Goal: Task Accomplishment & Management: Use online tool/utility

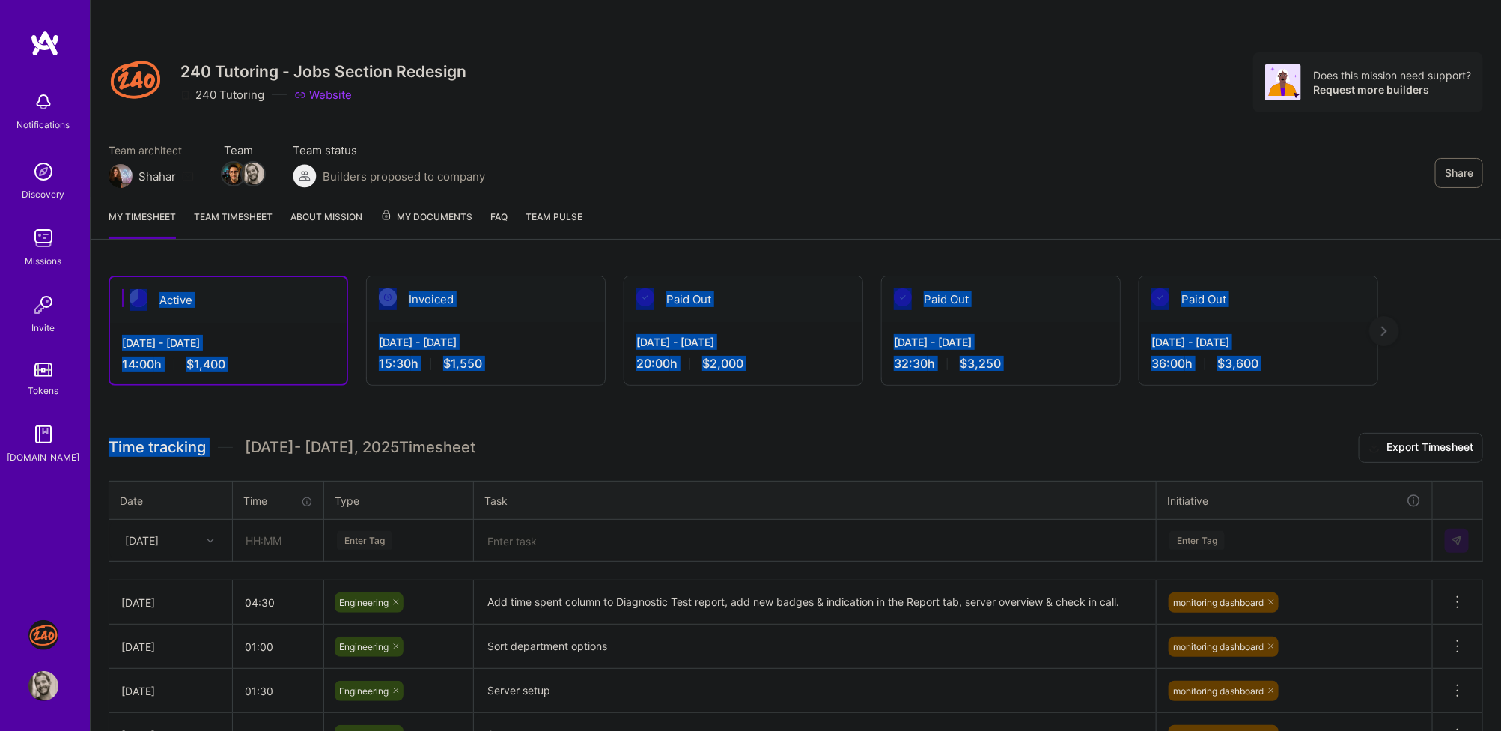
drag, startPoint x: 707, startPoint y: 391, endPoint x: 728, endPoint y: 234, distance: 158.6
click at [728, 234] on div "Share 240 Tutoring - Jobs Section Redesign 240 Tutoring Website Does this missi…" at bounding box center [795, 479] width 1411 height 959
drag, startPoint x: 728, startPoint y: 234, endPoint x: 728, endPoint y: 434, distance: 200.6
click at [728, 434] on div "Share 240 Tutoring - Jobs Section Redesign 240 Tutoring Website Does this missi…" at bounding box center [795, 479] width 1411 height 959
drag, startPoint x: 728, startPoint y: 434, endPoint x: 735, endPoint y: 211, distance: 223.2
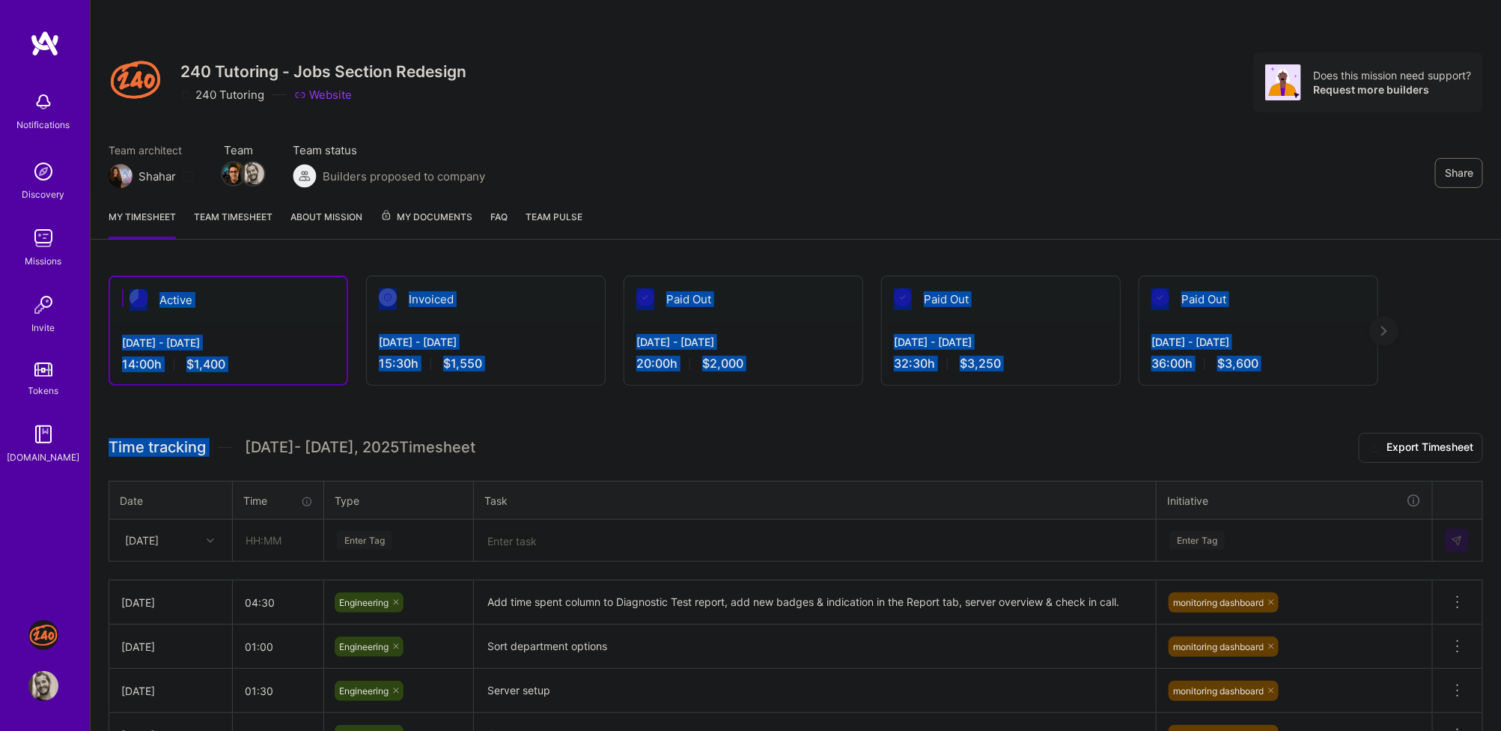
click at [735, 211] on div "Share 240 Tutoring - Jobs Section Redesign 240 Tutoring Website Does this missi…" at bounding box center [795, 479] width 1411 height 959
drag, startPoint x: 735, startPoint y: 211, endPoint x: 735, endPoint y: 398, distance: 187.1
click at [735, 398] on div "Share 240 Tutoring - Jobs Section Redesign 240 Tutoring Website Does this missi…" at bounding box center [795, 479] width 1411 height 959
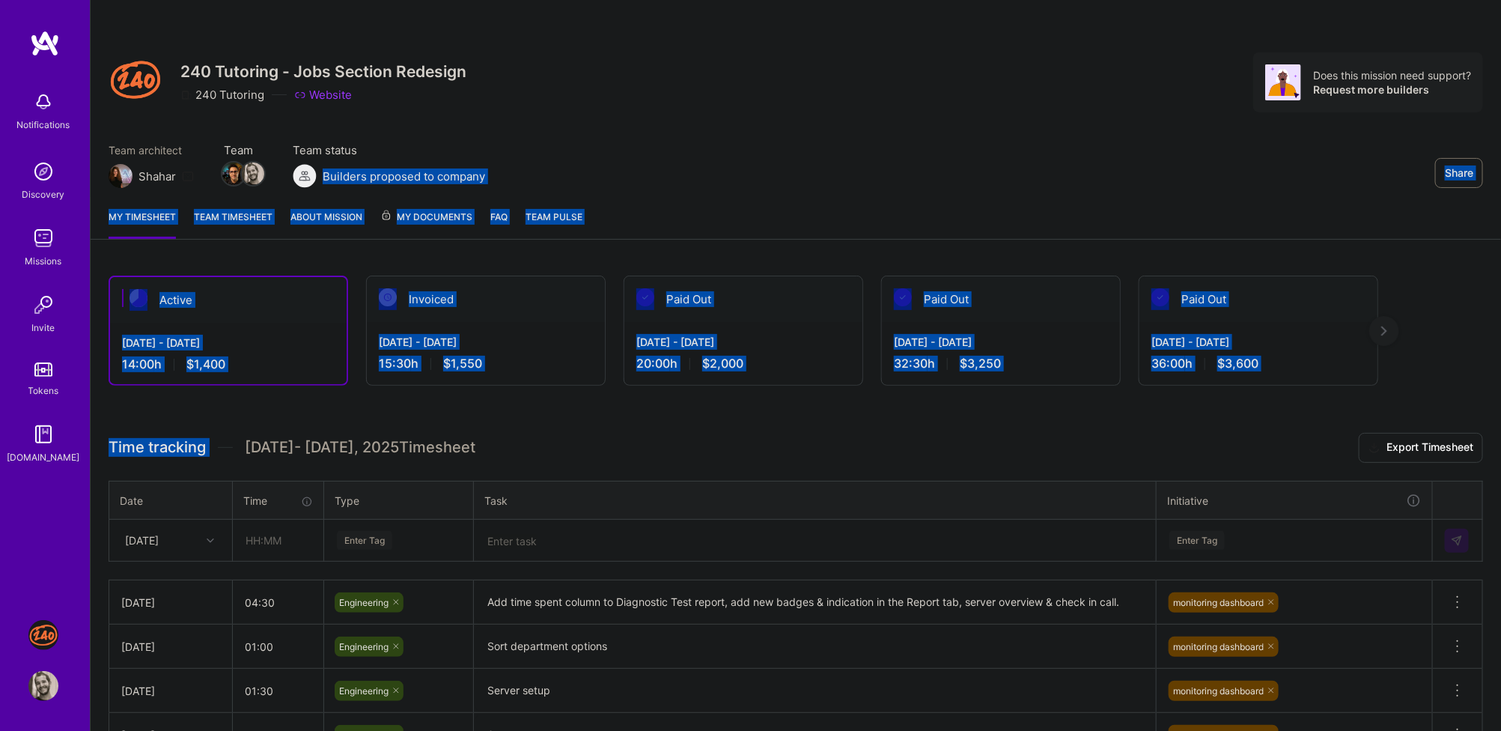
drag, startPoint x: 735, startPoint y: 422, endPoint x: 748, endPoint y: 162, distance: 260.8
click at [748, 162] on div "Share 240 Tutoring - Jobs Section Redesign 240 Tutoring Website Does this missi…" at bounding box center [795, 479] width 1411 height 959
click at [663, 218] on div "My timesheet Team timesheet About Mission My Documents FAQ Team Pulse" at bounding box center [796, 218] width 1410 height 43
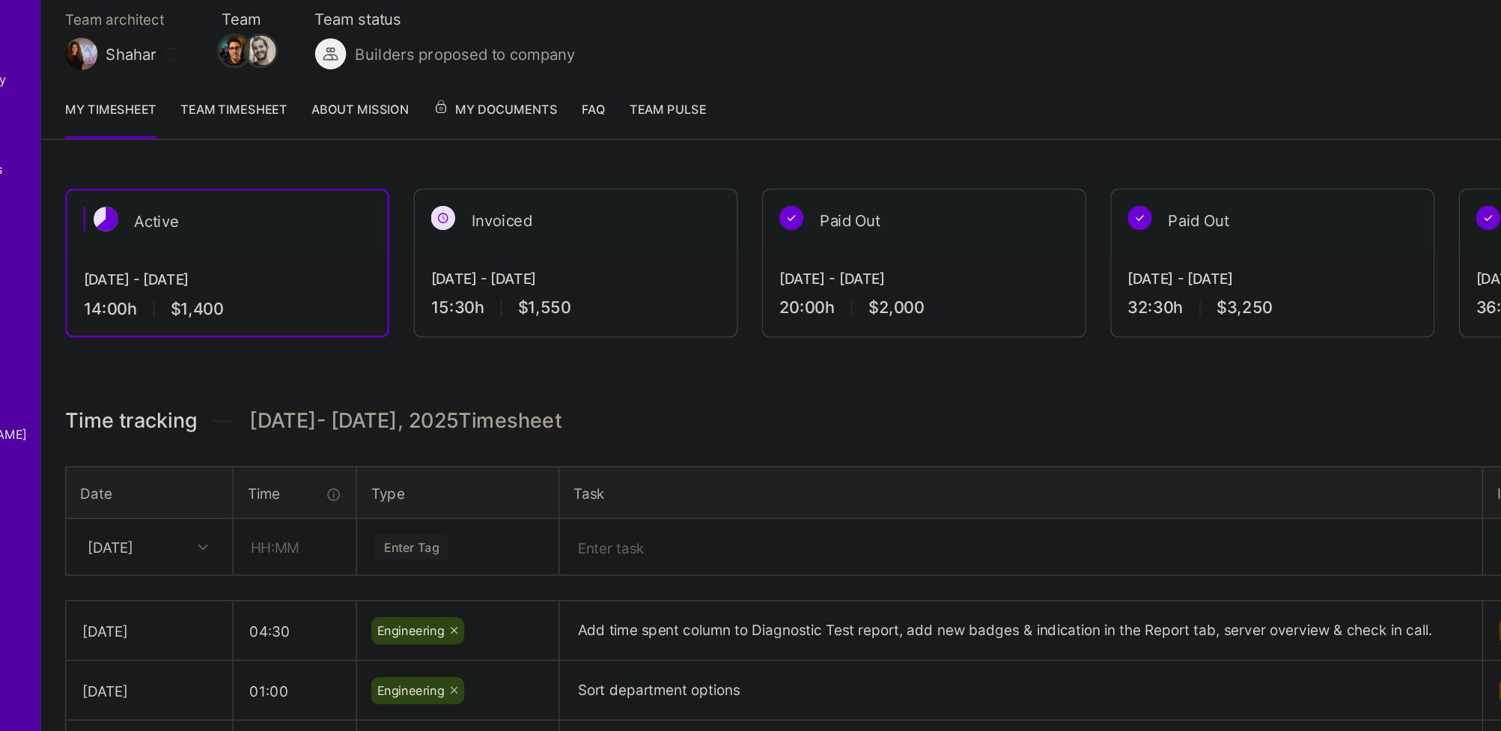
drag, startPoint x: 258, startPoint y: 377, endPoint x: 258, endPoint y: 345, distance: 32.2
click at [258, 344] on div "Sep 1 - Sep 15, 2025 14:00 h $1,400" at bounding box center [228, 353] width 237 height 61
drag, startPoint x: 258, startPoint y: 345, endPoint x: 258, endPoint y: 362, distance: 16.5
click at [258, 362] on div "Sep 1 - Sep 15, 2025 14:00 h $1,400" at bounding box center [228, 353] width 237 height 61
drag, startPoint x: 258, startPoint y: 362, endPoint x: 258, endPoint y: 324, distance: 37.4
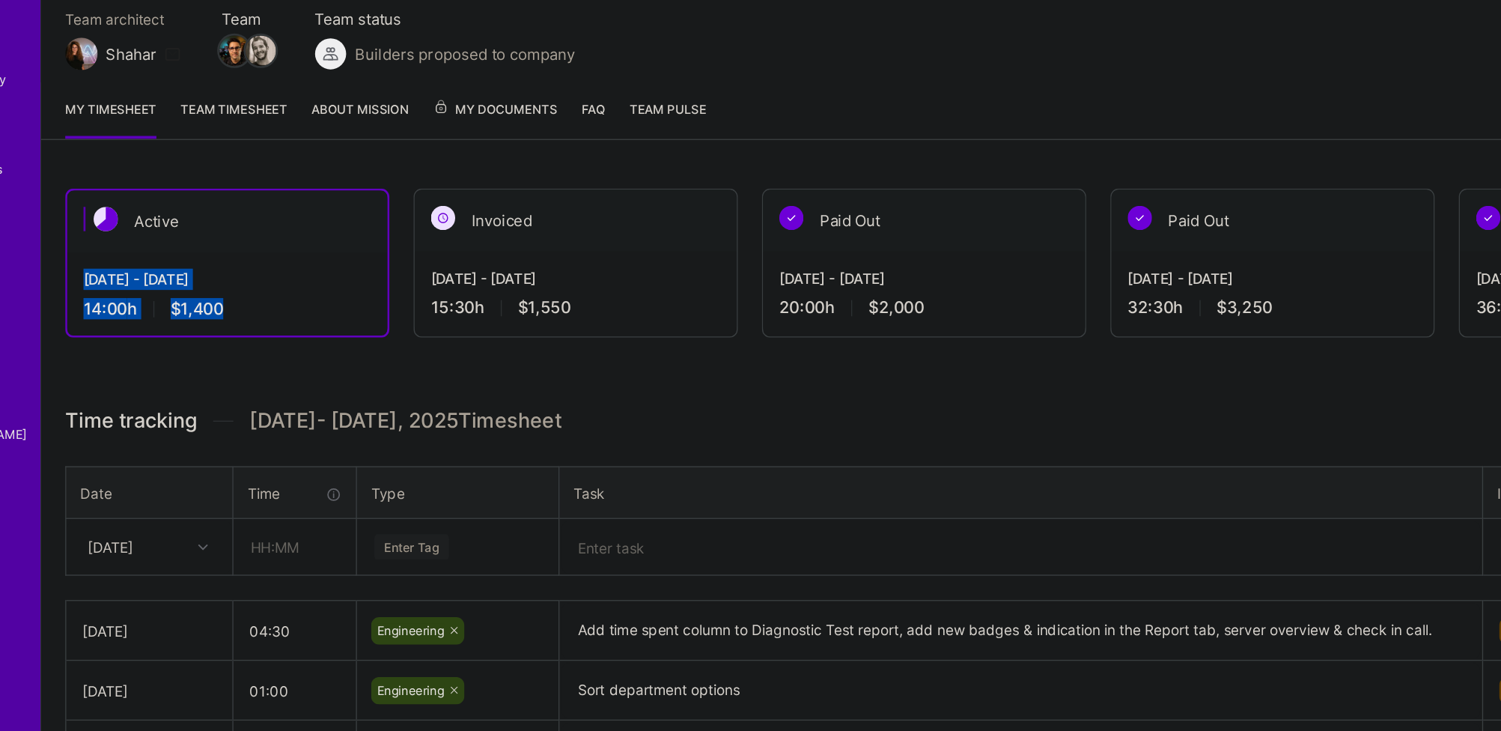
click at [258, 324] on div "Sep 1 - Sep 15, 2025 14:00 h $1,400" at bounding box center [228, 353] width 237 height 61
drag, startPoint x: 258, startPoint y: 324, endPoint x: 258, endPoint y: 372, distance: 47.9
click at [258, 372] on div "Sep 1 - Sep 15, 2025 14:00 h $1,400" at bounding box center [228, 353] width 237 height 61
drag, startPoint x: 258, startPoint y: 372, endPoint x: 258, endPoint y: 329, distance: 42.7
click at [258, 329] on div "Sep 1 - Sep 15, 2025 14:00 h $1,400" at bounding box center [228, 353] width 237 height 61
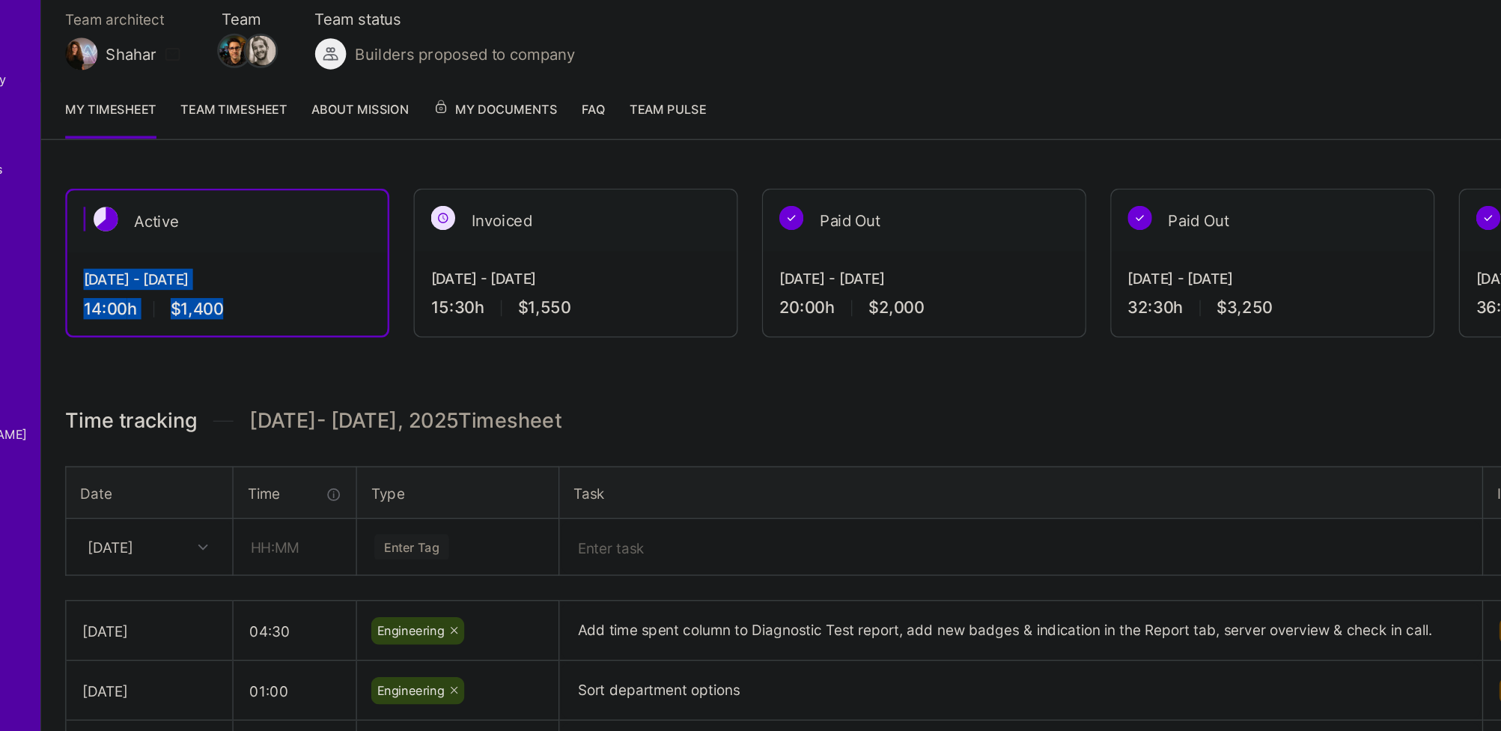
drag, startPoint x: 258, startPoint y: 329, endPoint x: 258, endPoint y: 370, distance: 40.4
click at [258, 370] on div "Sep 1 - Sep 15, 2025 14:00 h $1,400" at bounding box center [228, 353] width 237 height 61
drag, startPoint x: 258, startPoint y: 370, endPoint x: 258, endPoint y: 316, distance: 53.9
click at [258, 317] on div "Active Sep 1 - Sep 15, 2025 14:00 h $1,400" at bounding box center [229, 330] width 240 height 110
drag, startPoint x: 258, startPoint y: 316, endPoint x: 258, endPoint y: 371, distance: 55.4
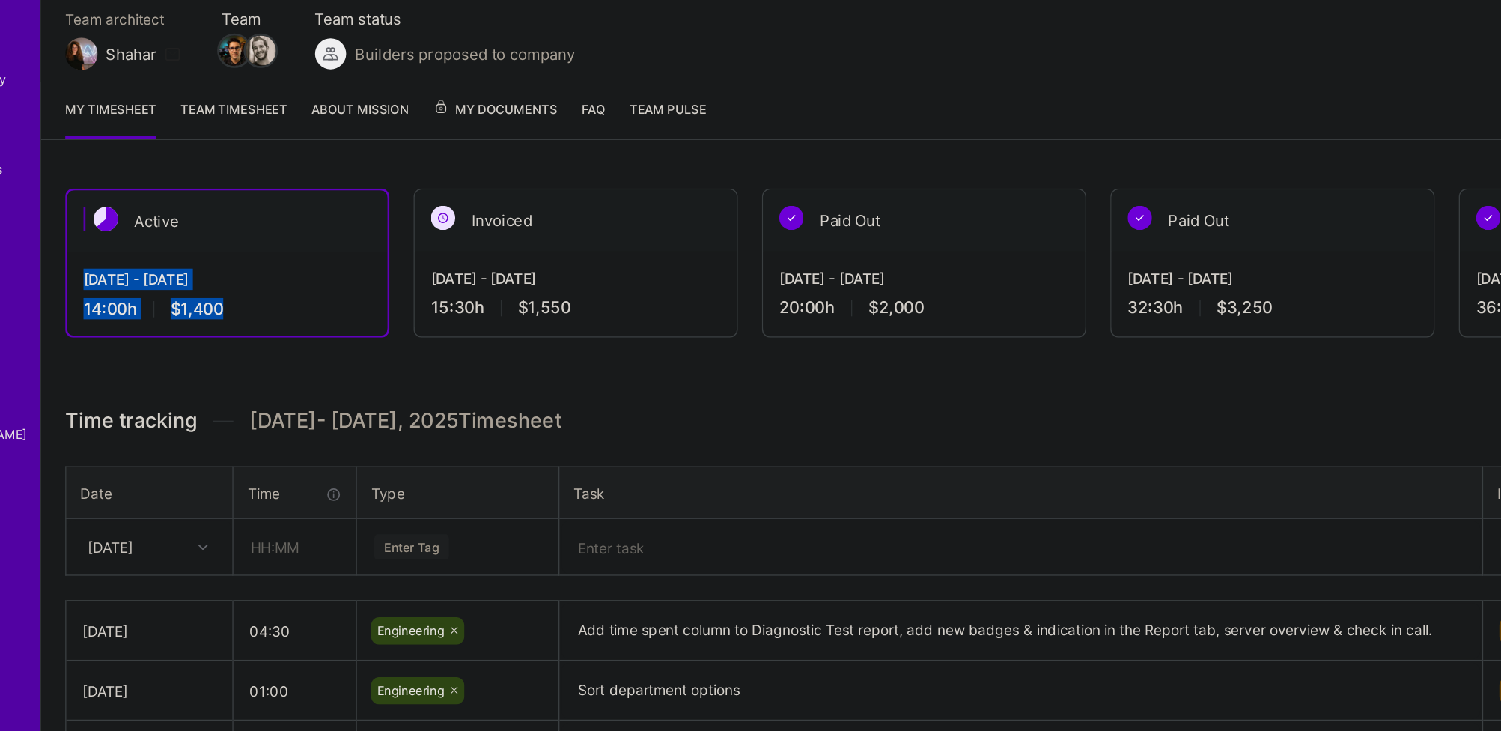
click at [258, 371] on div "Active Sep 1 - Sep 15, 2025 14:00 h $1,400" at bounding box center [229, 330] width 240 height 110
drag, startPoint x: 258, startPoint y: 371, endPoint x: 258, endPoint y: 316, distance: 55.4
click at [258, 316] on div "Active Sep 1 - Sep 15, 2025 14:00 h $1,400" at bounding box center [229, 330] width 240 height 110
drag, startPoint x: 258, startPoint y: 316, endPoint x: 258, endPoint y: 382, distance: 65.9
click at [258, 382] on div "Active Sep 1 - Sep 15, 2025 14:00 h $1,400" at bounding box center [229, 330] width 240 height 110
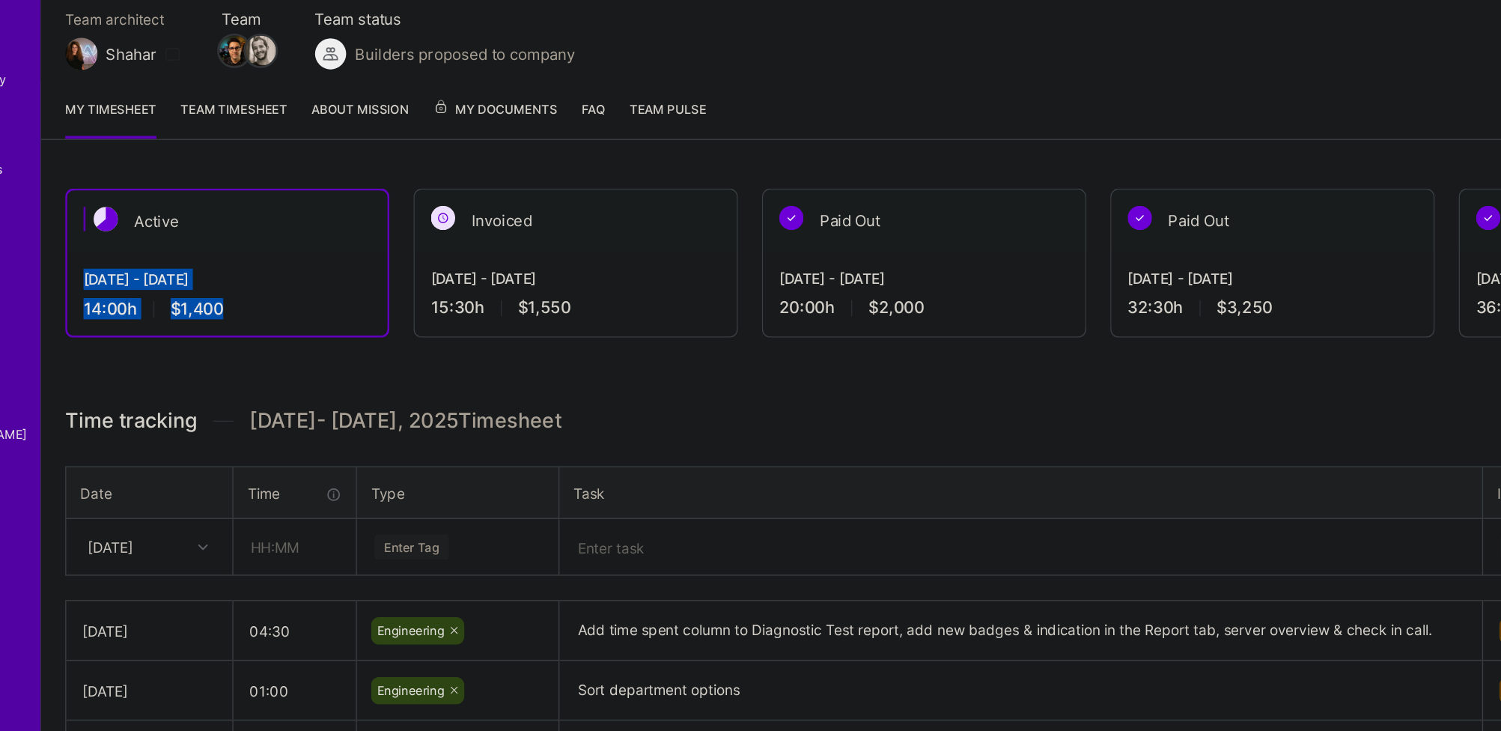
drag, startPoint x: 258, startPoint y: 382, endPoint x: 258, endPoint y: 317, distance: 64.4
click at [258, 318] on div "Active Sep 1 - Sep 15, 2025 14:00 h $1,400" at bounding box center [229, 330] width 240 height 110
drag, startPoint x: 258, startPoint y: 317, endPoint x: 258, endPoint y: 379, distance: 61.4
click at [258, 379] on div "Active Sep 1 - Sep 15, 2025 14:00 h $1,400" at bounding box center [229, 330] width 240 height 110
drag, startPoint x: 258, startPoint y: 380, endPoint x: 258, endPoint y: 323, distance: 56.1
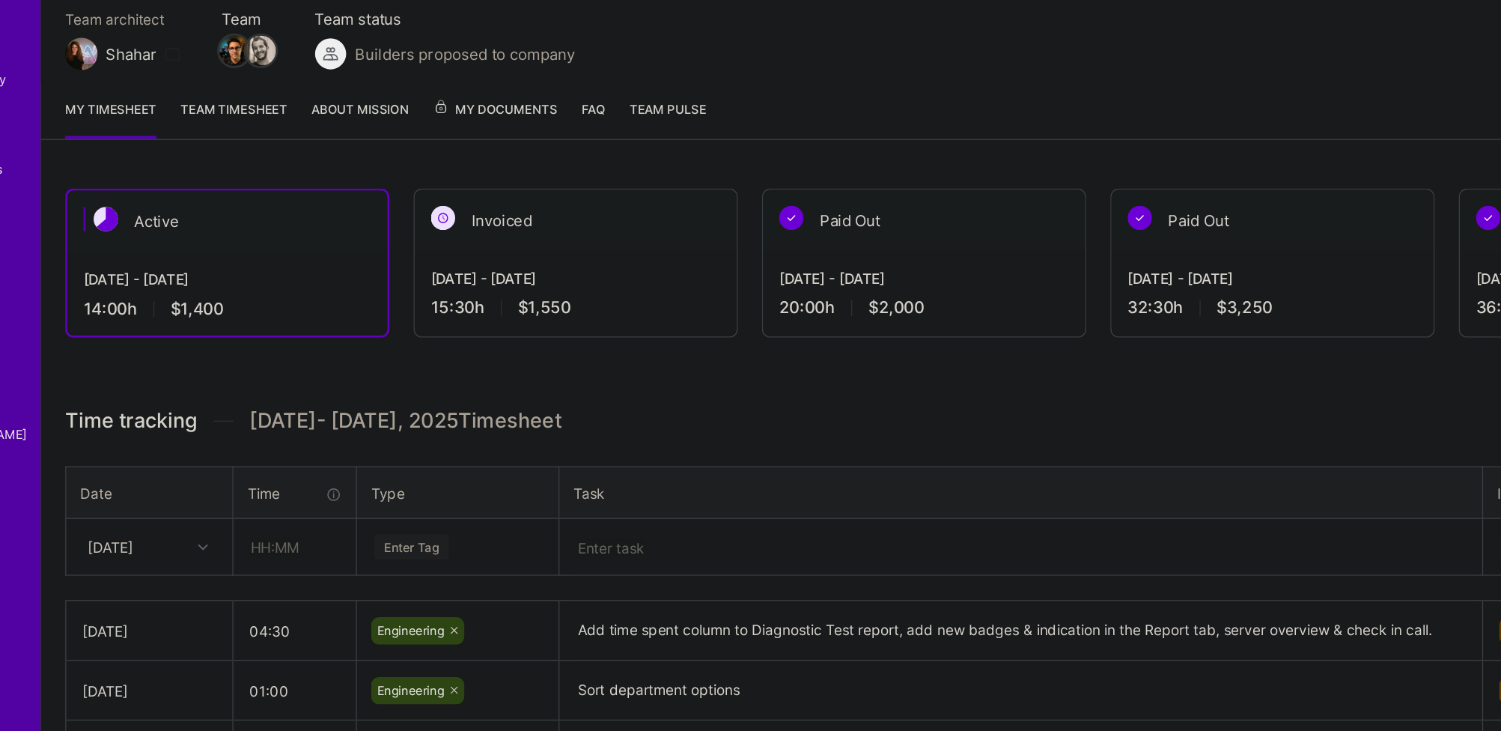
click at [258, 323] on div "Sep 1 - Sep 15, 2025 14:00 h $1,400" at bounding box center [228, 353] width 237 height 61
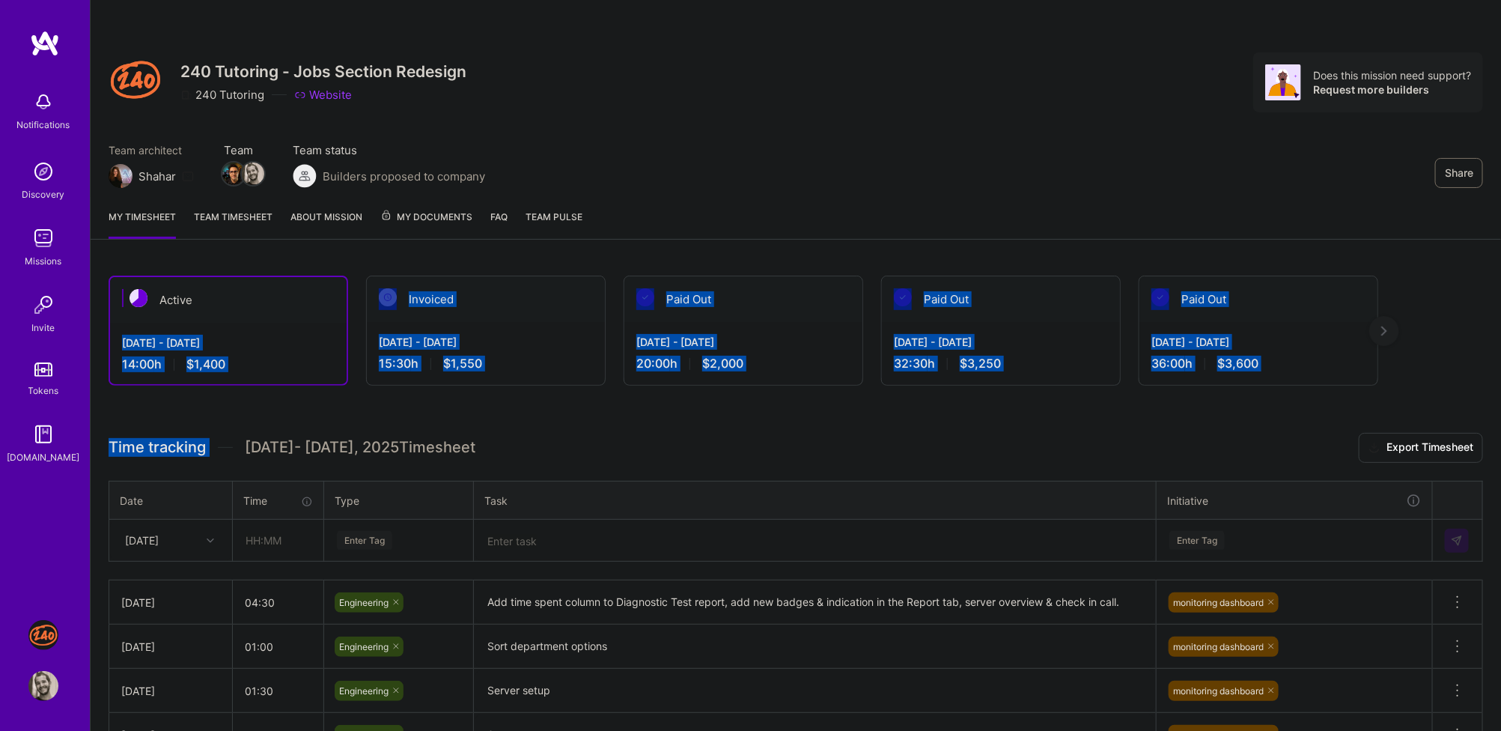
drag, startPoint x: 258, startPoint y: 393, endPoint x: 258, endPoint y: 318, distance: 74.9
click at [258, 318] on div "Active Sep 1 - Sep 15, 2025 14:00 h $1,400 Invoiced Aug 16 - Aug 31, 2025 15:30…" at bounding box center [796, 608] width 1410 height 701
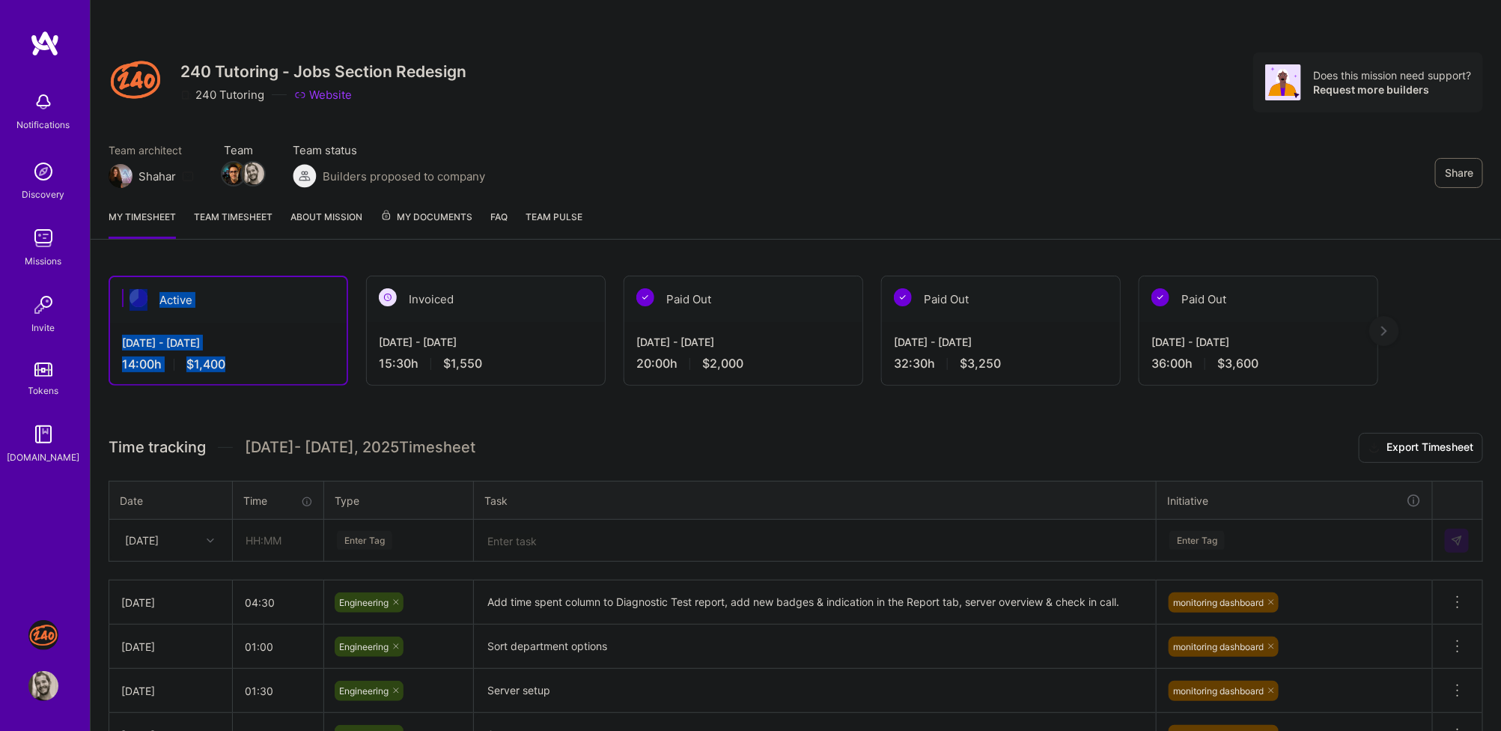
drag, startPoint x: 258, startPoint y: 309, endPoint x: 258, endPoint y: 366, distance: 56.9
click at [258, 366] on div "Active Sep 1 - Sep 15, 2025 14:00 h $1,400" at bounding box center [229, 330] width 240 height 110
drag, startPoint x: 258, startPoint y: 366, endPoint x: 258, endPoint y: 310, distance: 56.1
click at [258, 310] on div "Active Sep 1 - Sep 15, 2025 14:00 h $1,400" at bounding box center [229, 330] width 240 height 110
drag, startPoint x: 258, startPoint y: 310, endPoint x: 258, endPoint y: 374, distance: 64.4
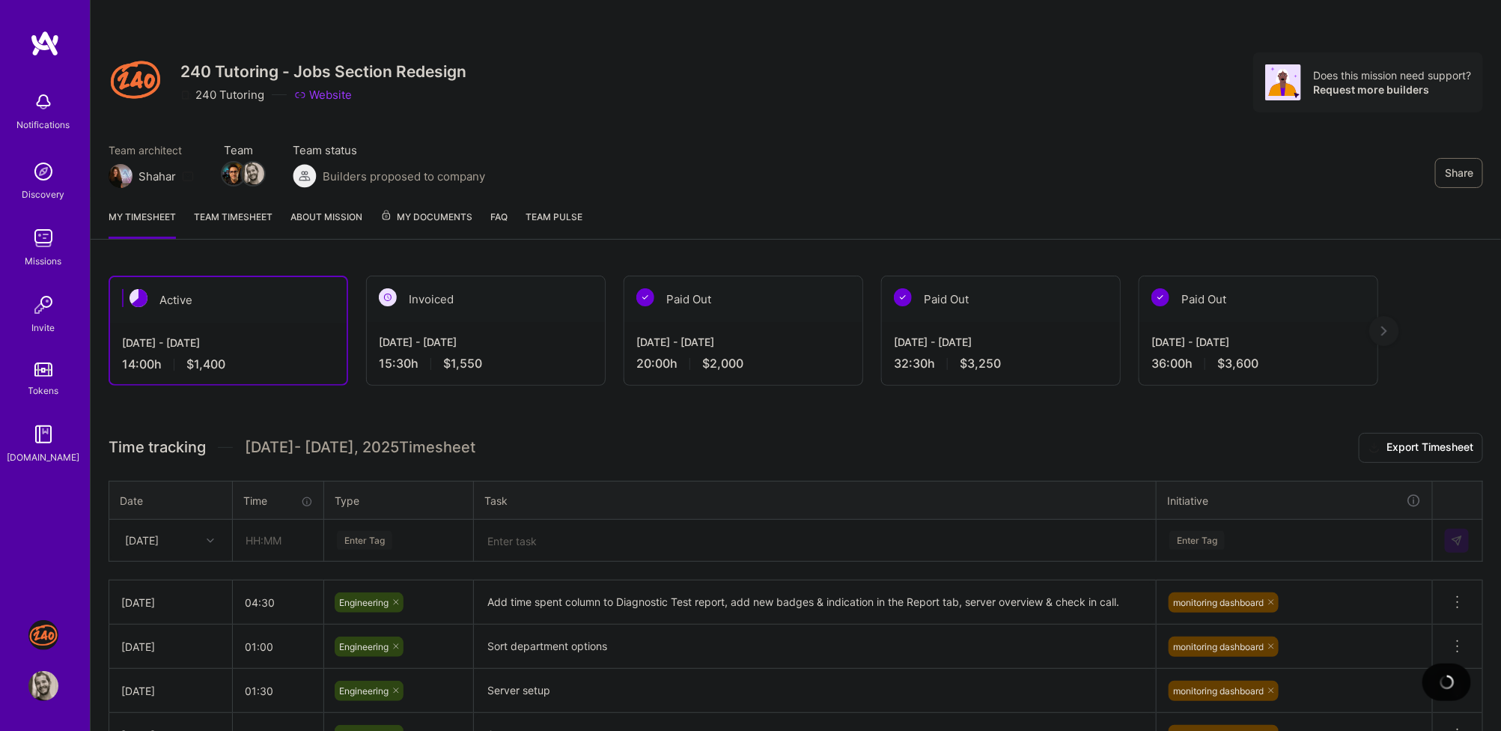
click at [258, 374] on div "Active Sep 1 - Sep 15, 2025 14:00 h $1,400" at bounding box center [229, 330] width 240 height 110
drag, startPoint x: 258, startPoint y: 374, endPoint x: 258, endPoint y: 320, distance: 54.6
click at [258, 320] on div "Active Sep 1 - Sep 15, 2025 14:00 h $1,400" at bounding box center [229, 330] width 240 height 110
drag, startPoint x: 258, startPoint y: 320, endPoint x: 258, endPoint y: 373, distance: 53.2
click at [258, 373] on div "Active Sep 1 - Sep 15, 2025 14:00 h $1,400" at bounding box center [229, 330] width 240 height 110
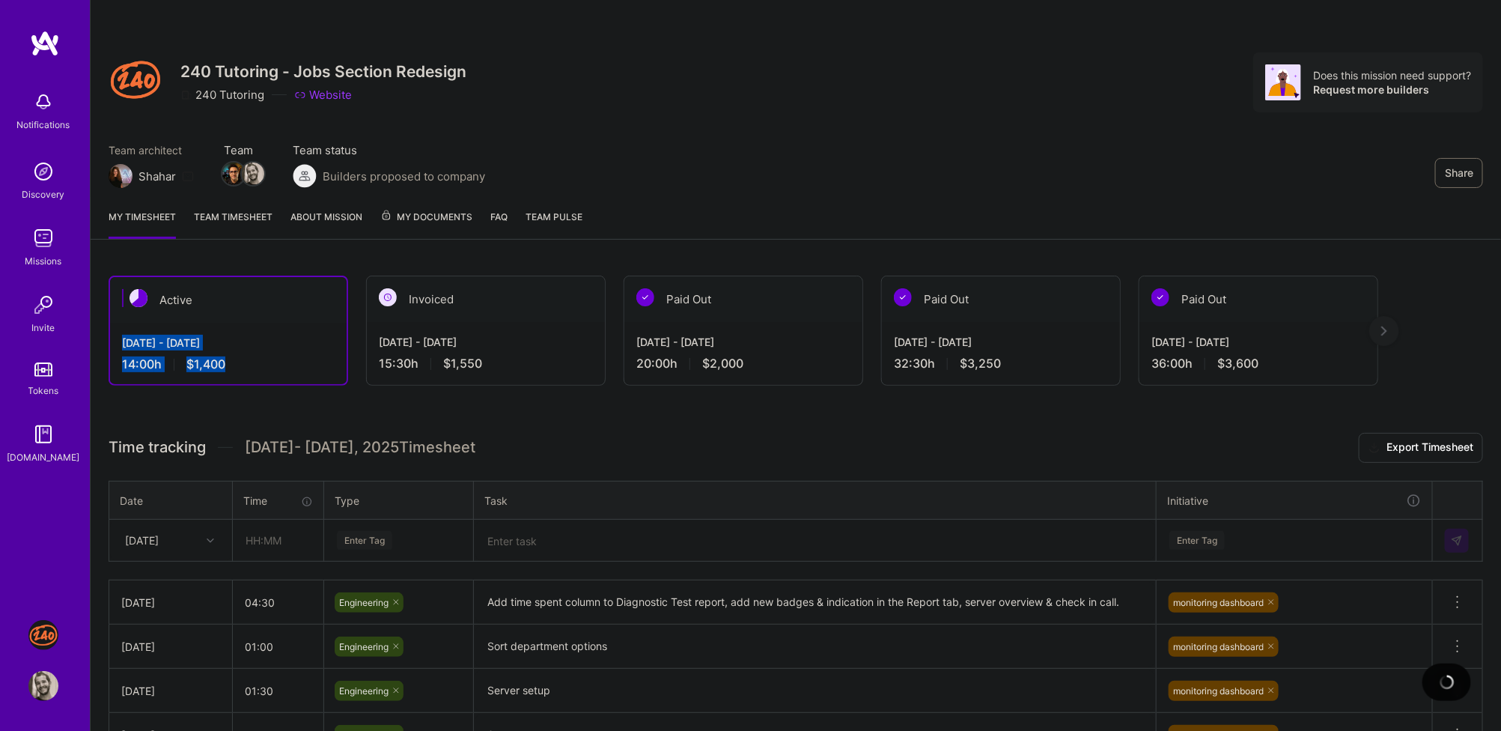
drag, startPoint x: 258, startPoint y: 373, endPoint x: 258, endPoint y: 307, distance: 65.9
click at [258, 307] on div "Active Sep 1 - Sep 15, 2025 14:00 h $1,400" at bounding box center [229, 330] width 240 height 110
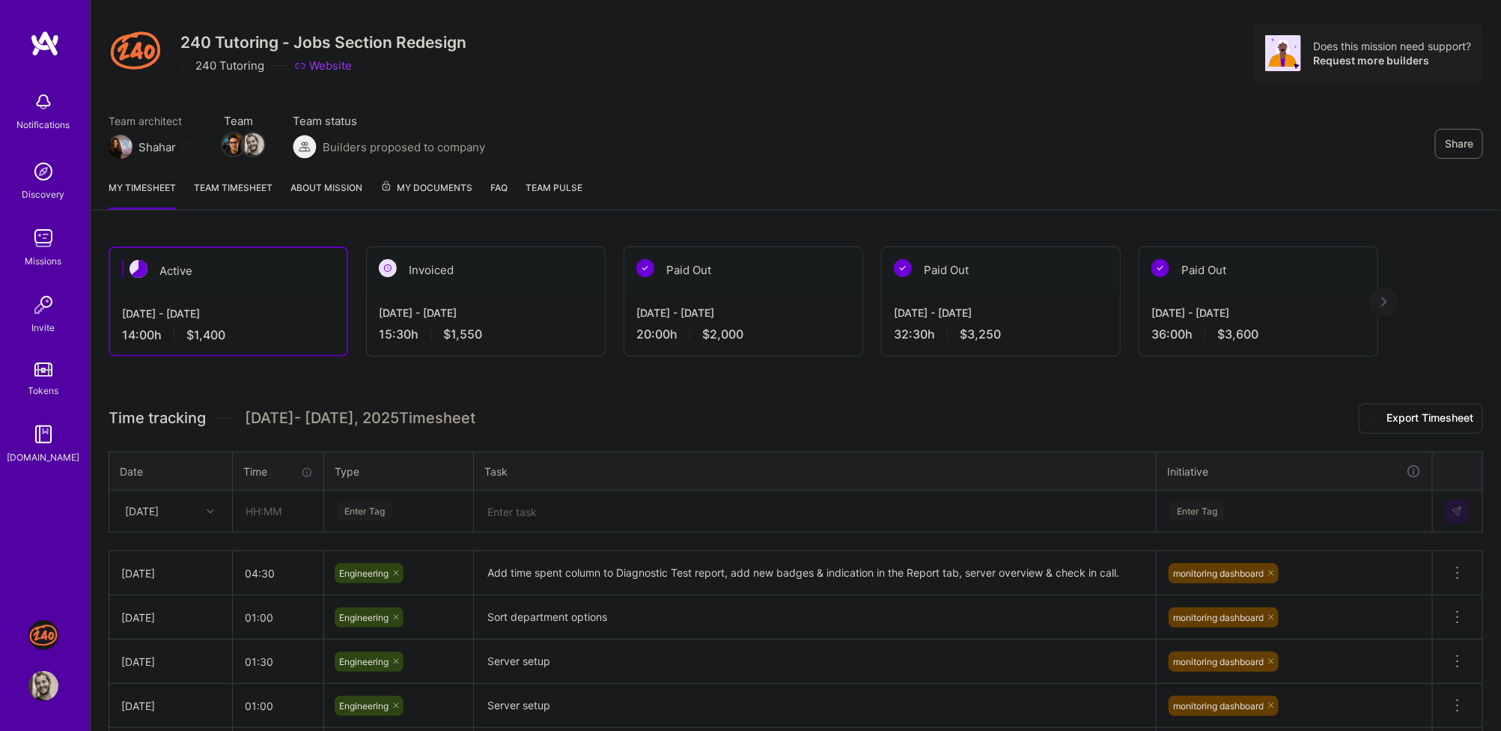
click at [400, 531] on div "Enter Tag" at bounding box center [398, 511] width 147 height 39
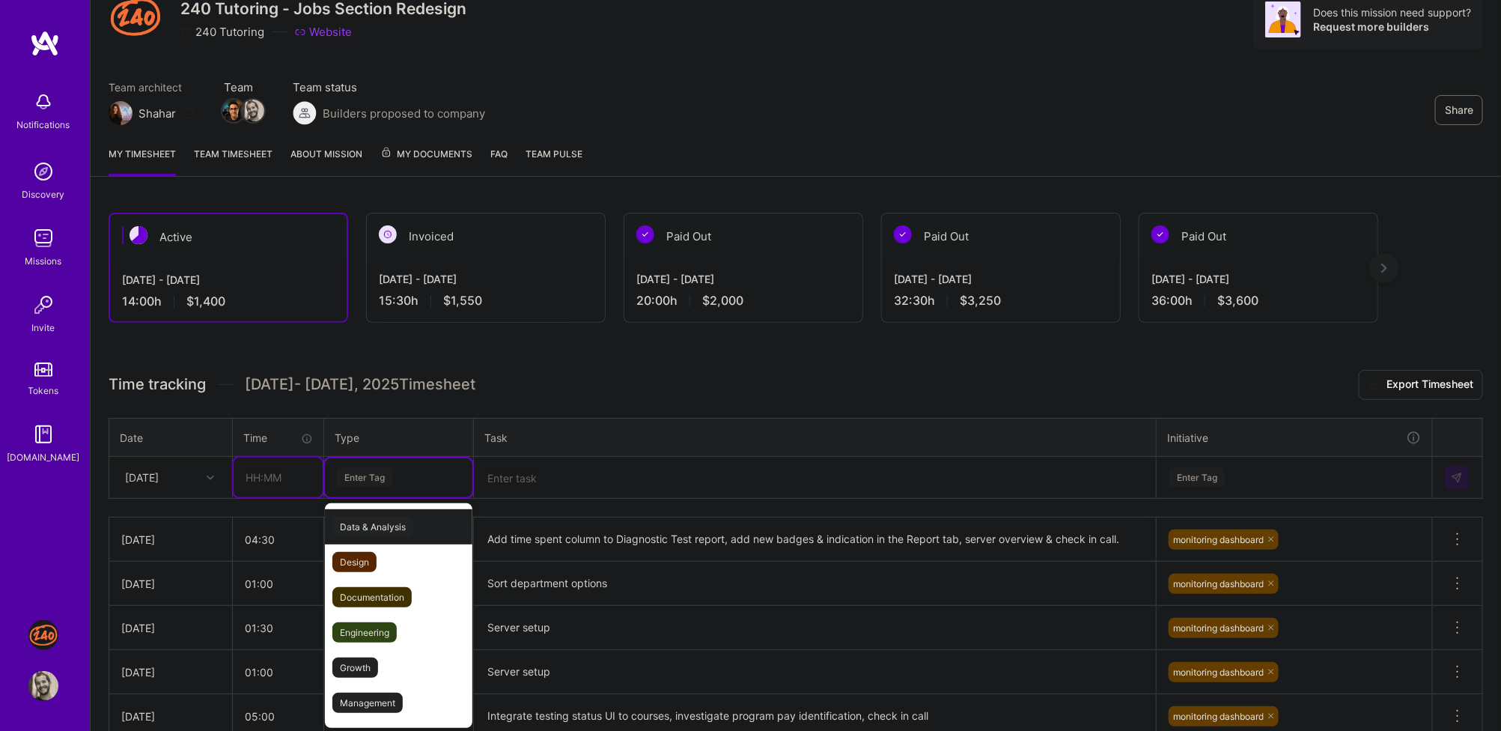
click at [264, 466] on input "text" at bounding box center [278, 477] width 89 height 40
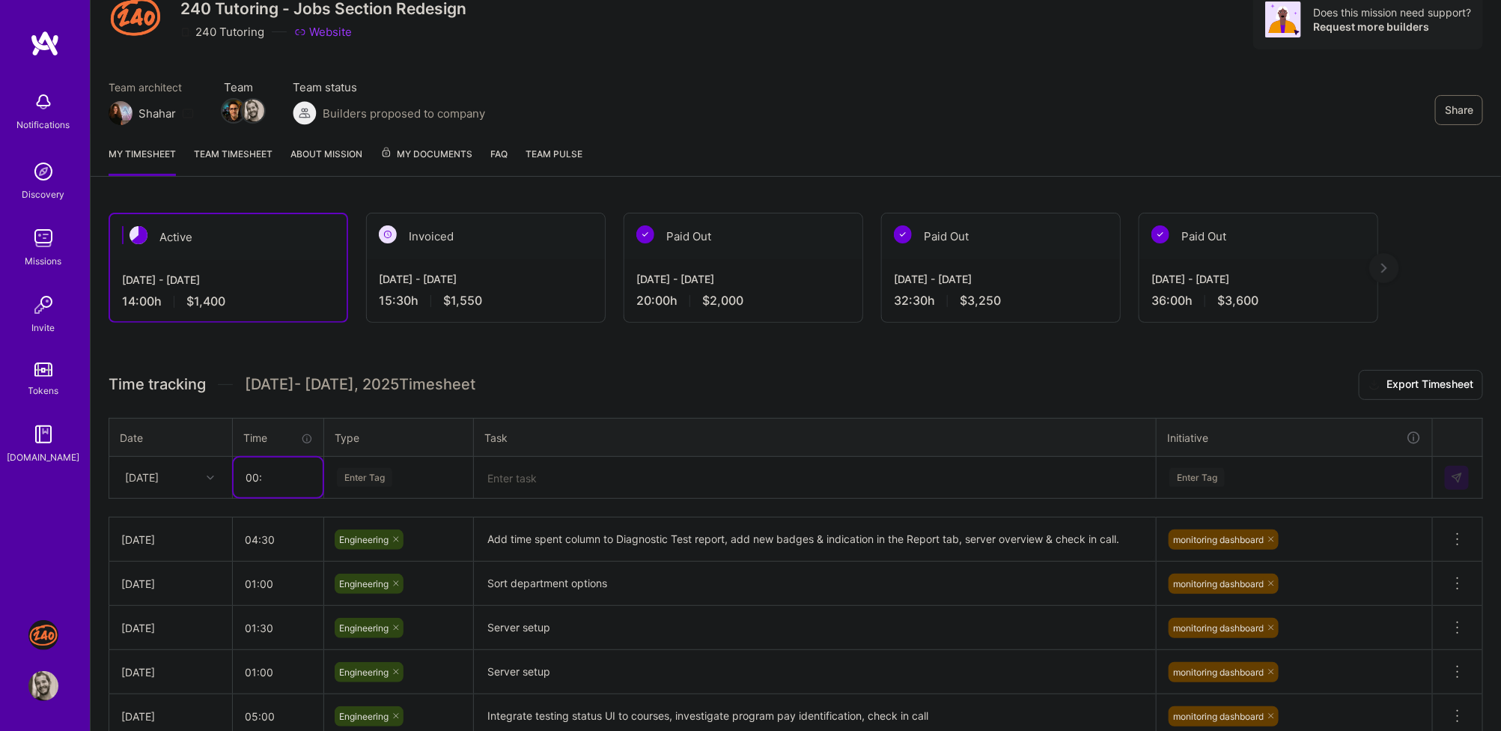
drag, startPoint x: 261, startPoint y: 469, endPoint x: 229, endPoint y: 469, distance: 32.2
click at [229, 469] on tr "Sat, Sep 13 00: Enter Tag Enter Tag" at bounding box center [796, 478] width 1374 height 42
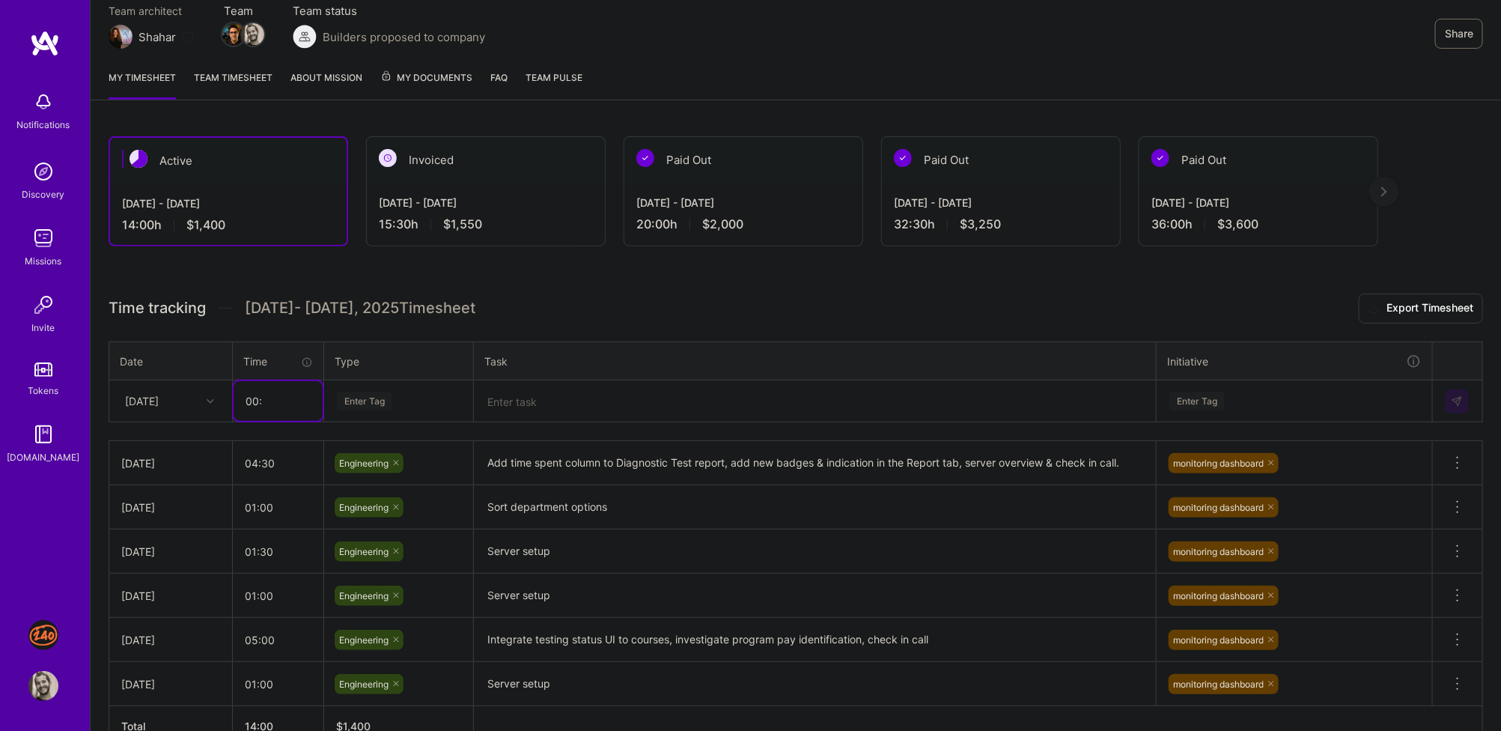
scroll to position [110, 0]
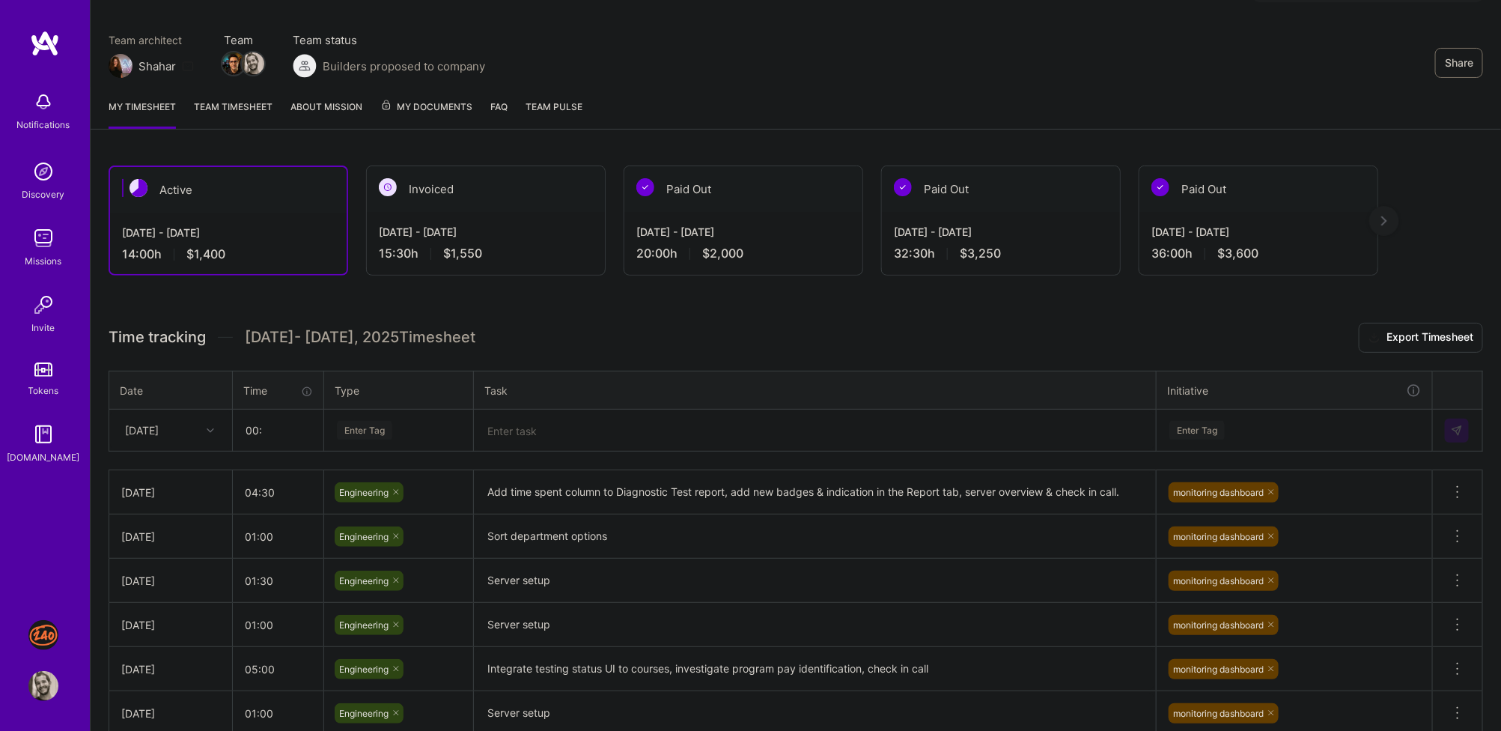
drag, startPoint x: 246, startPoint y: 297, endPoint x: 246, endPoint y: 350, distance: 52.4
click at [246, 350] on div "Active Sep 1 - Sep 15, 2025 14:00 h $1,400 Invoiced Aug 16 - Aug 31, 2025 15:30…" at bounding box center [796, 497] width 1410 height 701
drag, startPoint x: 246, startPoint y: 354, endPoint x: 243, endPoint y: 321, distance: 33.0
click at [243, 323] on div "Time tracking Sep 1 - Sep 15 , 2025 Timesheet Export Timesheet Date Time Type T…" at bounding box center [796, 549] width 1374 height 453
drag, startPoint x: 244, startPoint y: 299, endPoint x: 244, endPoint y: 358, distance: 58.4
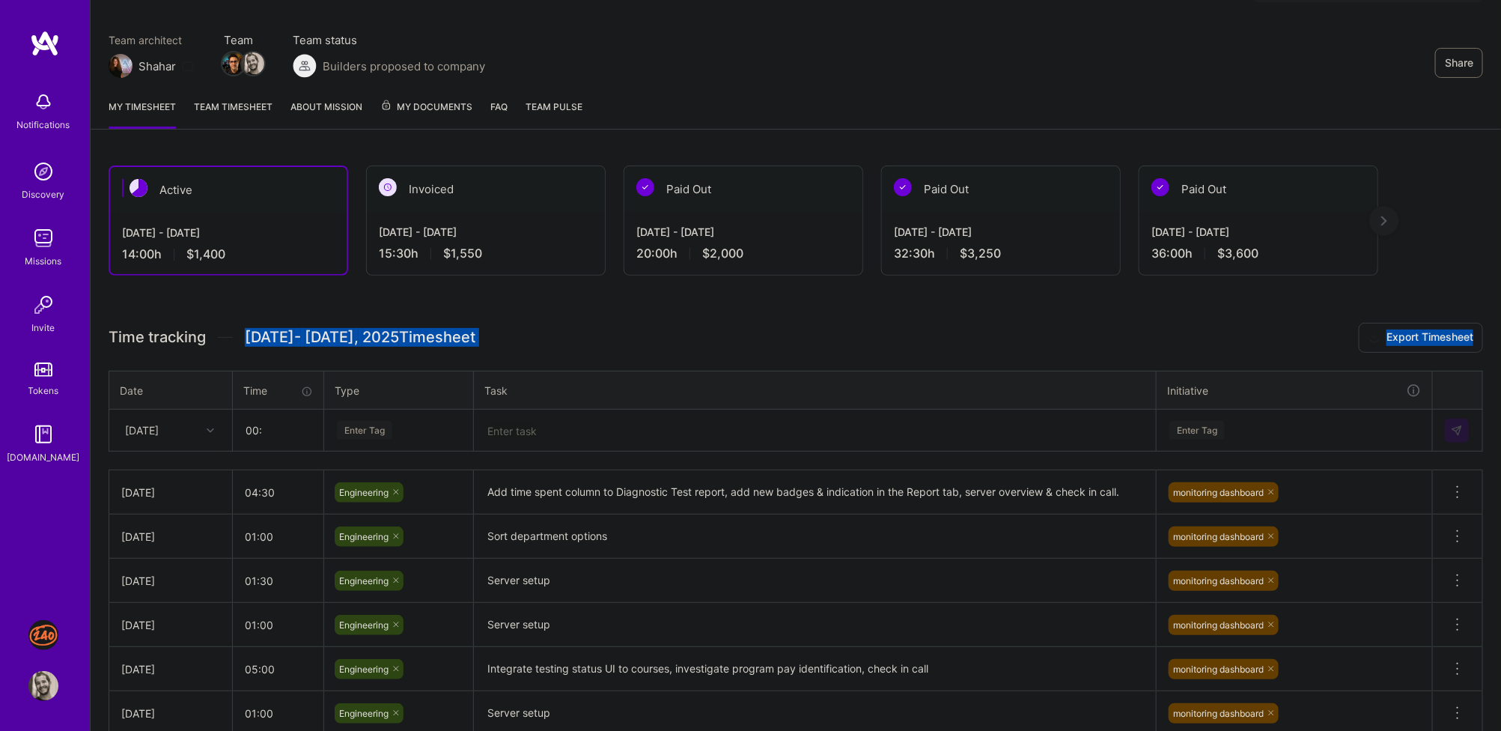
click at [244, 358] on div "Active Sep 1 - Sep 15, 2025 14:00 h $1,400 Invoiced Aug 16 - Aug 31, 2025 15:30…" at bounding box center [796, 497] width 1410 height 701
drag, startPoint x: 244, startPoint y: 358, endPoint x: 129, endPoint y: 323, distance: 120.5
click at [129, 323] on div "Time tracking Sep 1 - Sep 15 , 2025 Timesheet Export Timesheet Date Time Type T…" at bounding box center [796, 549] width 1374 height 453
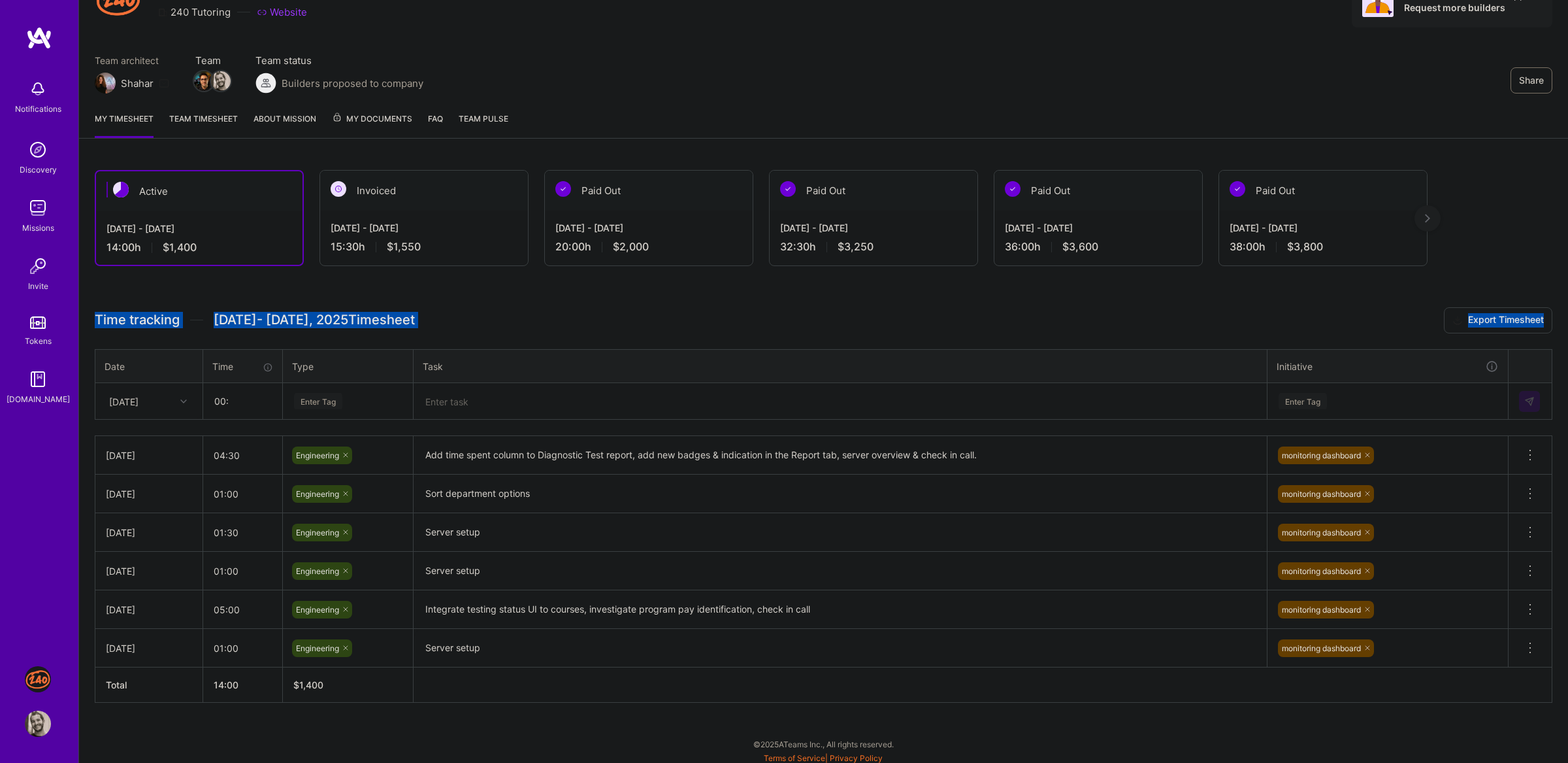
scroll to position [77, 0]
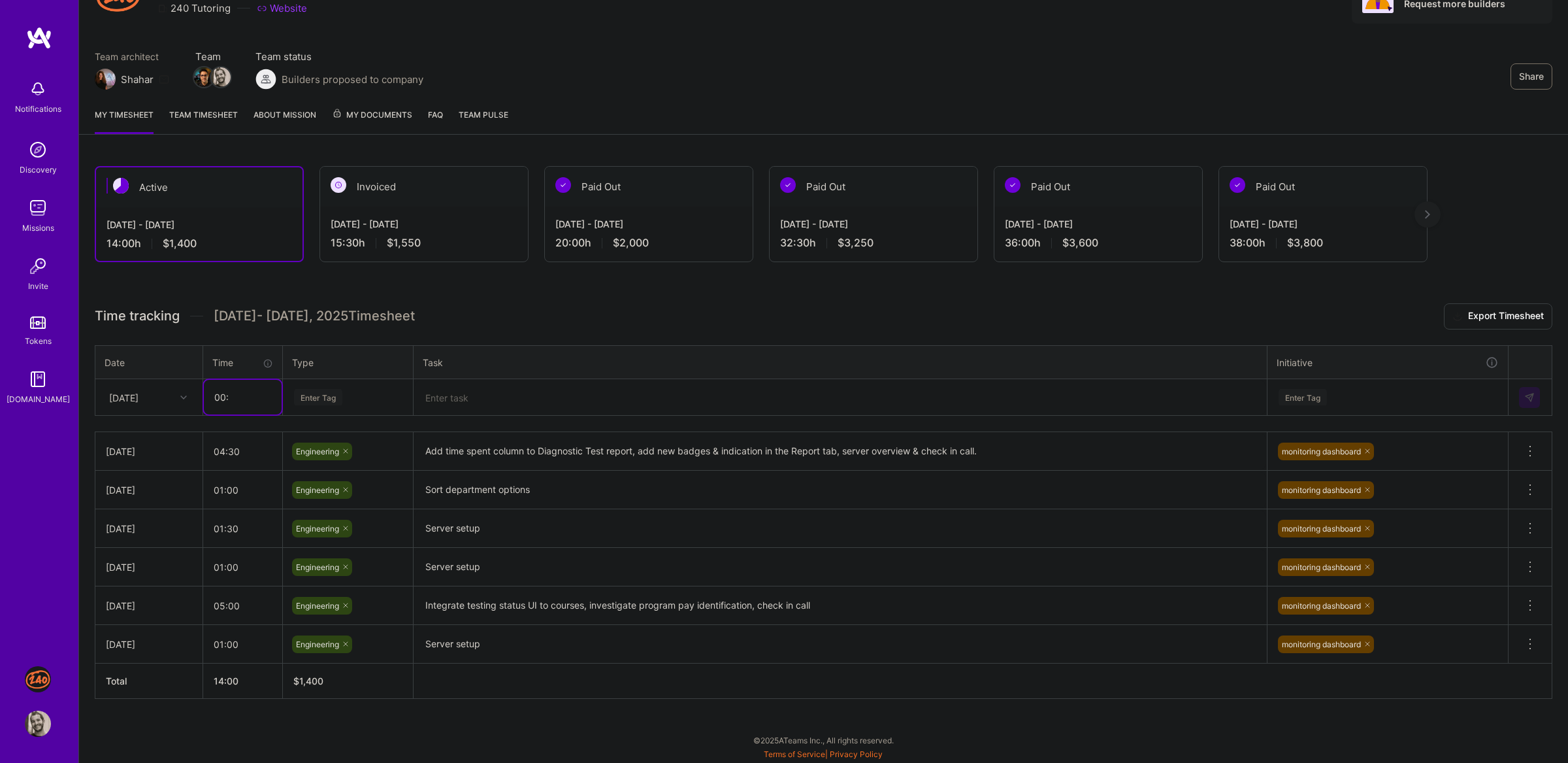
click at [246, 393] on input "00:" at bounding box center [243, 397] width 78 height 35
type input "03:00"
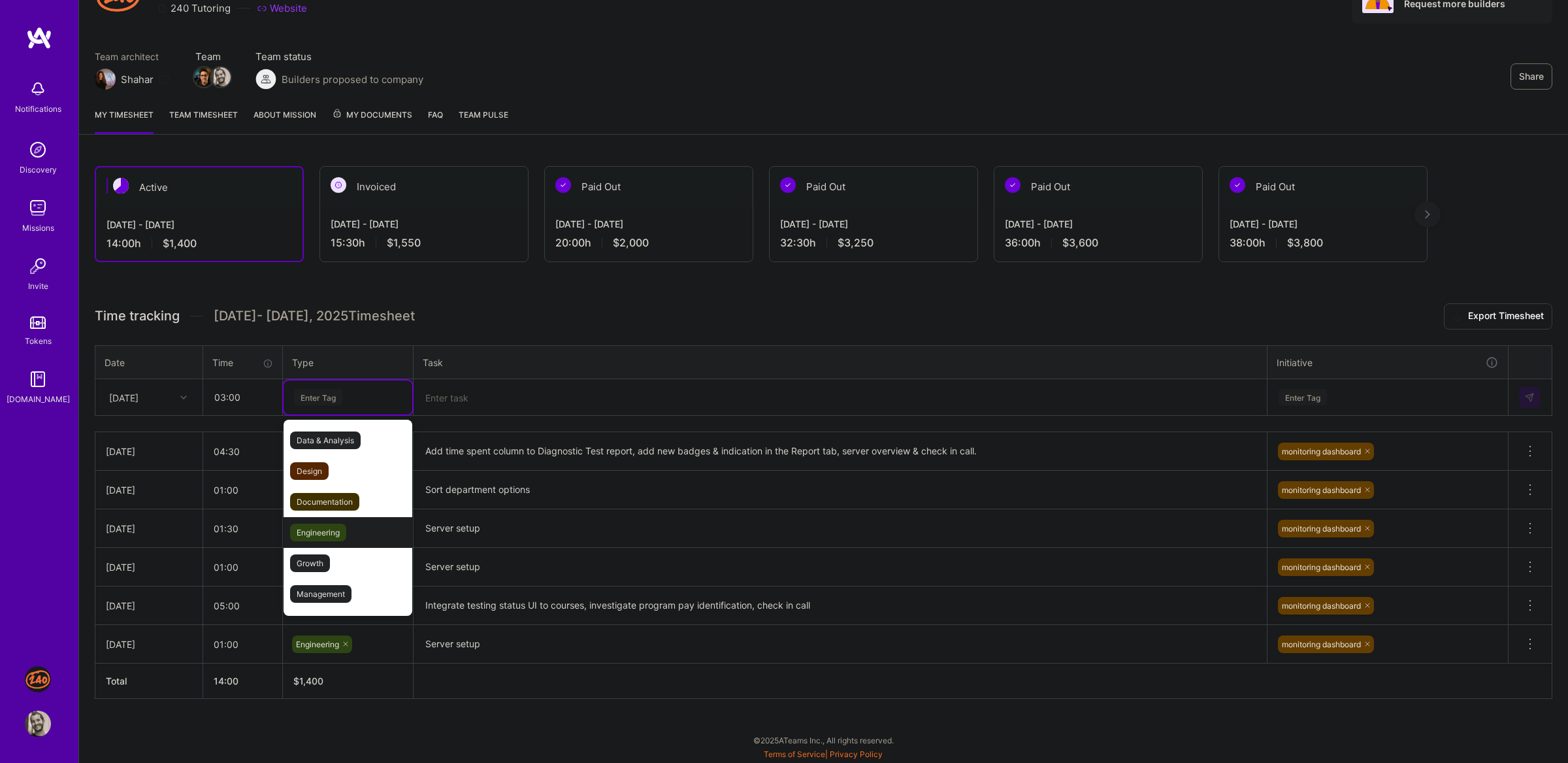
click at [337, 526] on span "Engineering" at bounding box center [318, 533] width 56 height 17
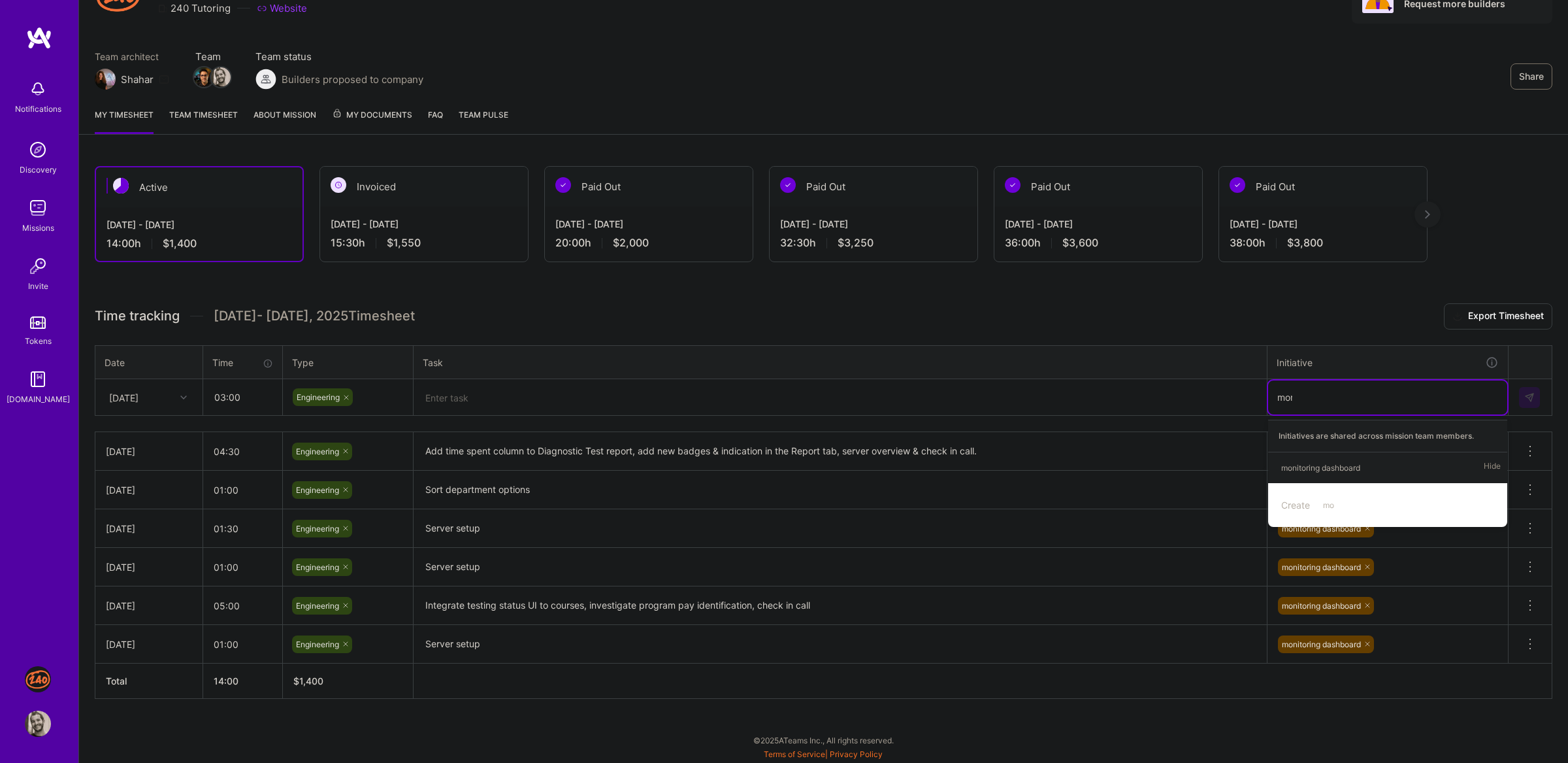
type input "moni"
click at [1309, 459] on span "monitoring dashboard" at bounding box center [1321, 468] width 92 height 17
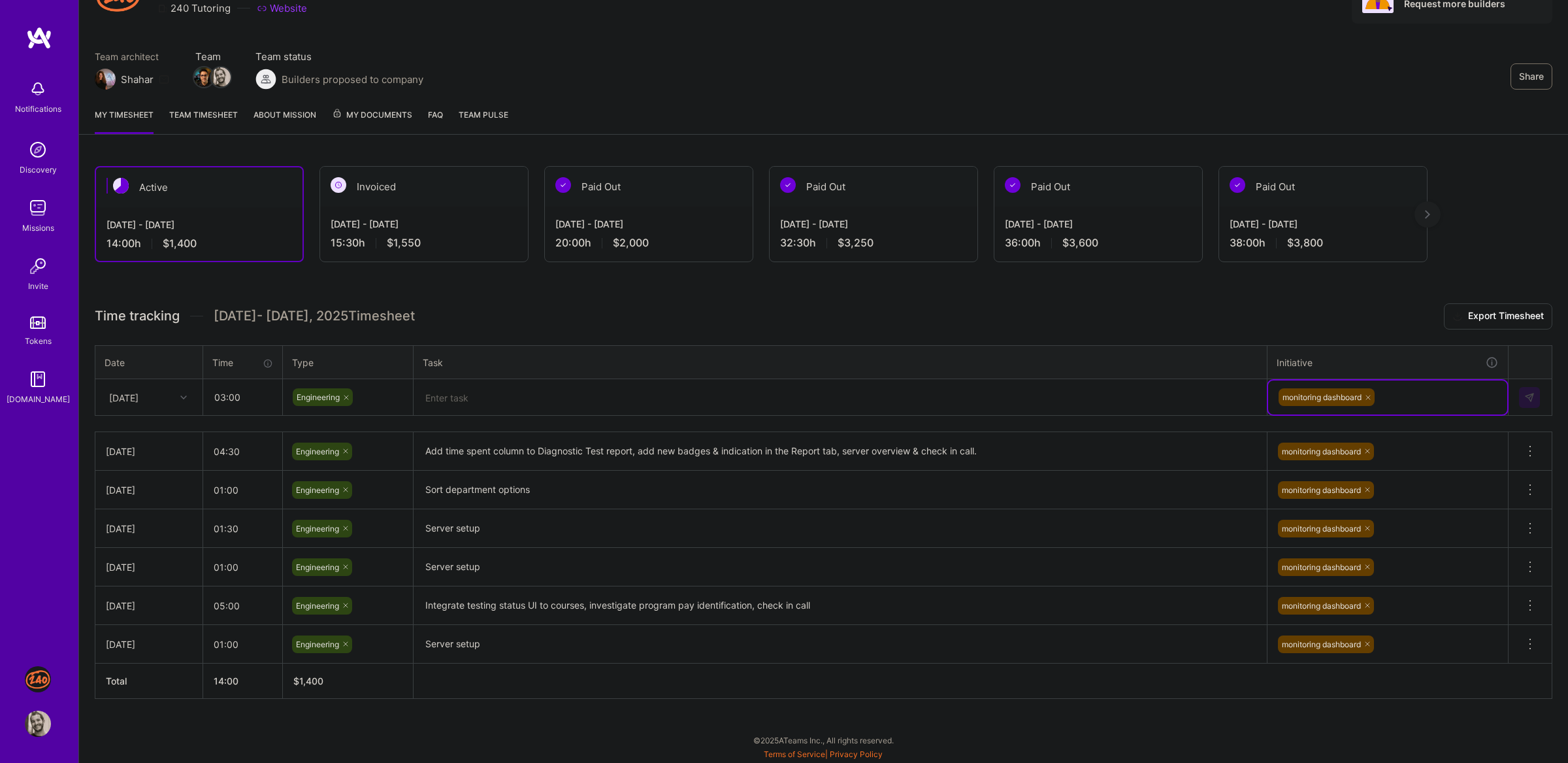
click at [667, 325] on h3 "Time tracking Sep 1 - Sep 15 , 2025 Timesheet Export Timesheet" at bounding box center [824, 316] width 1457 height 26
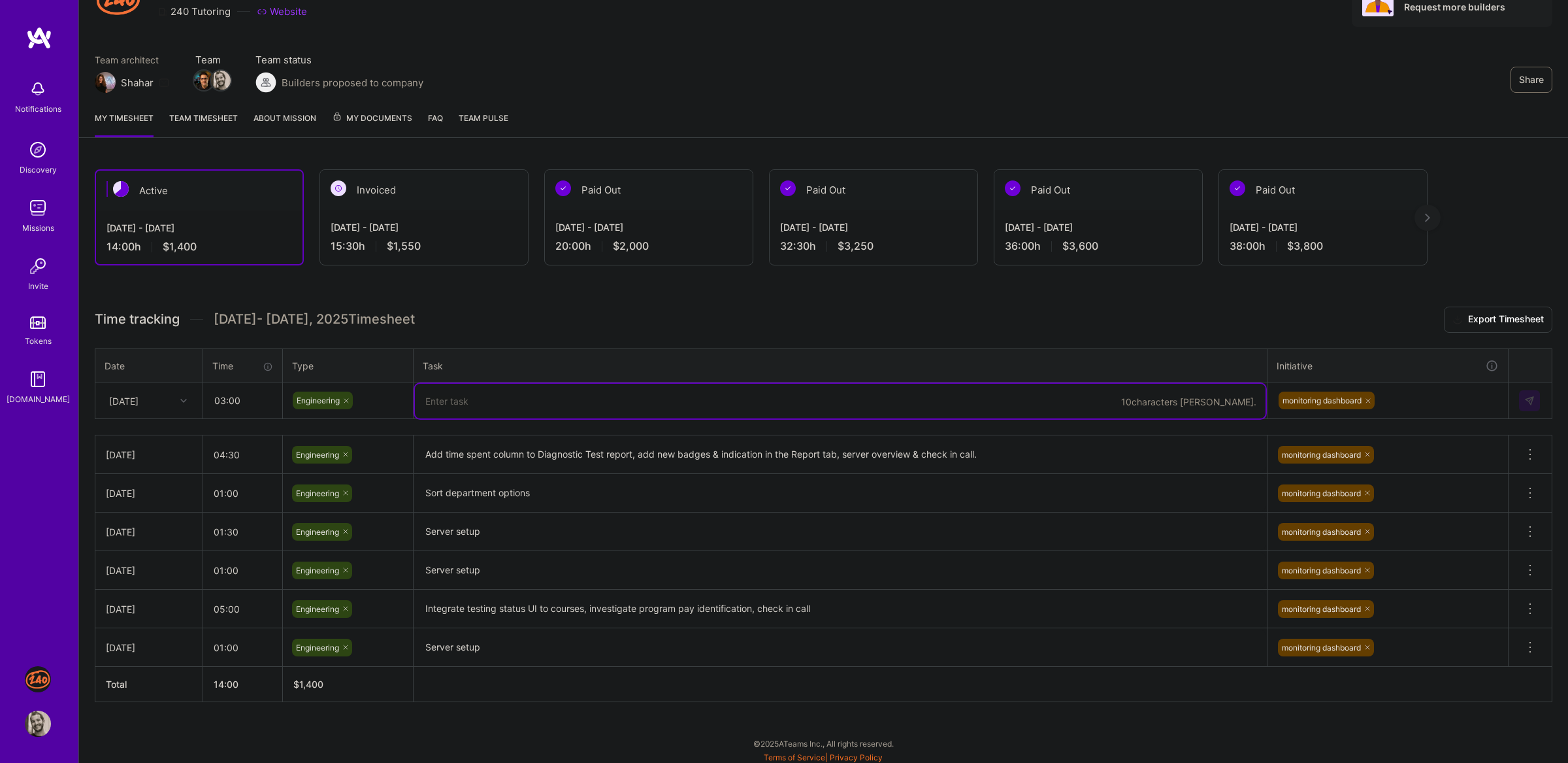
click at [588, 386] on textarea at bounding box center [839, 401] width 851 height 35
type textarea "d"
type textarea "T"
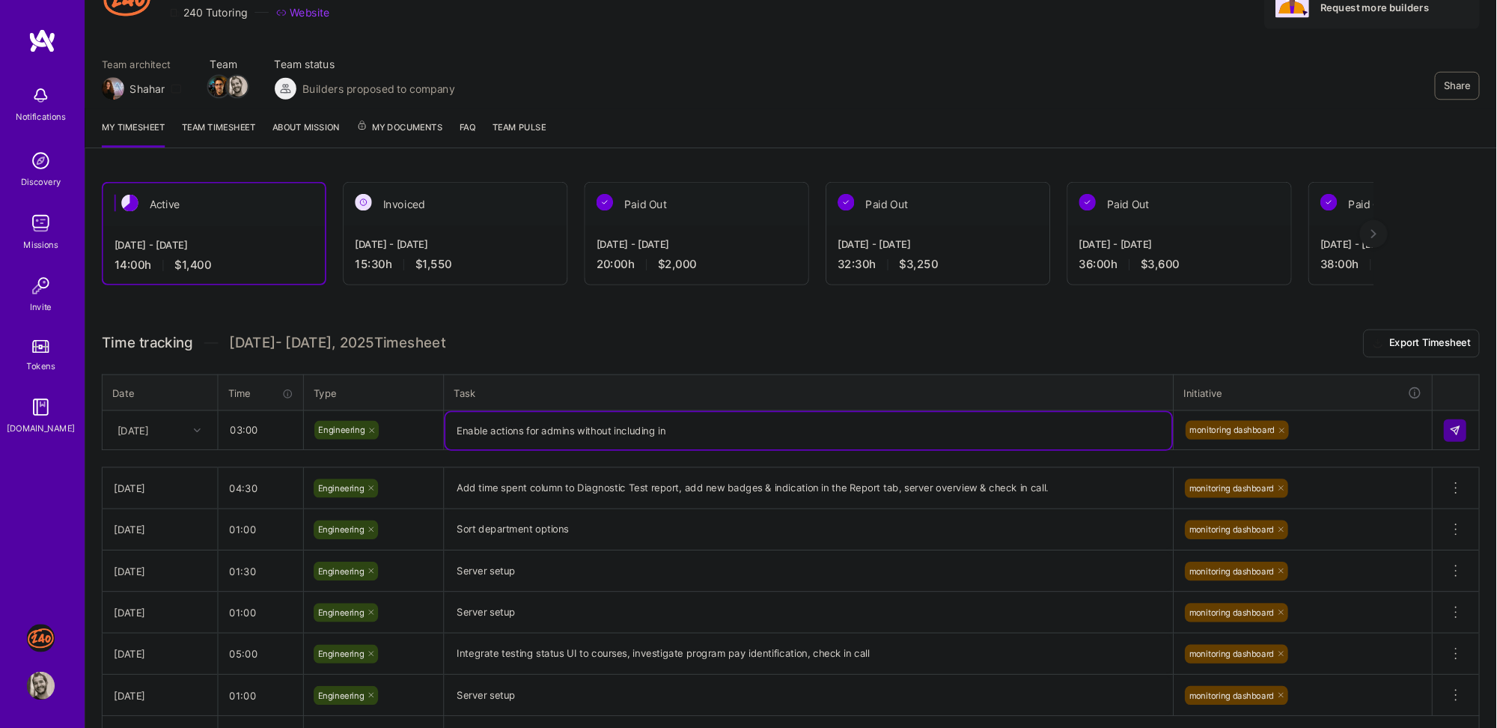
scroll to position [81, 0]
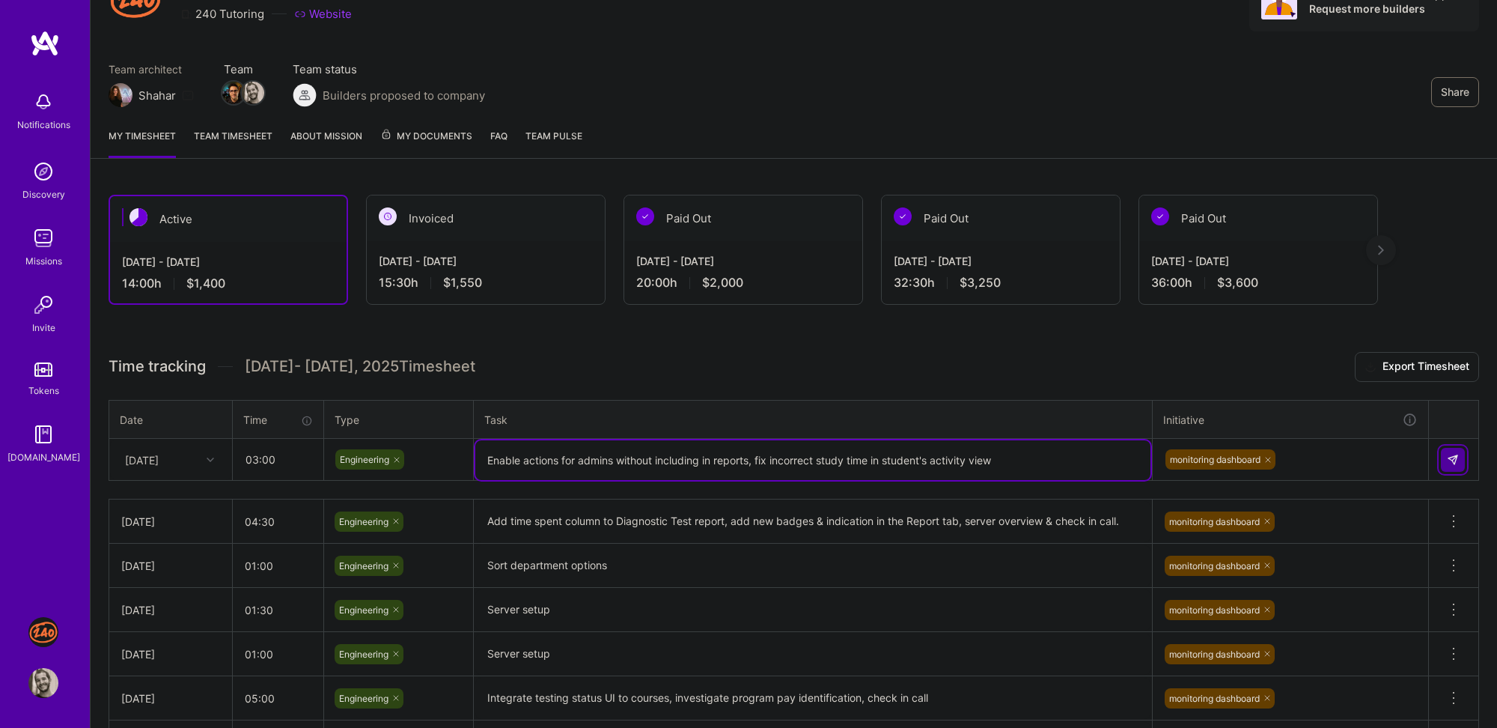
type textarea "Enable actions for admins without including in reports, fix incorrect study tim…"
click at [1455, 456] on img at bounding box center [1453, 460] width 12 height 12
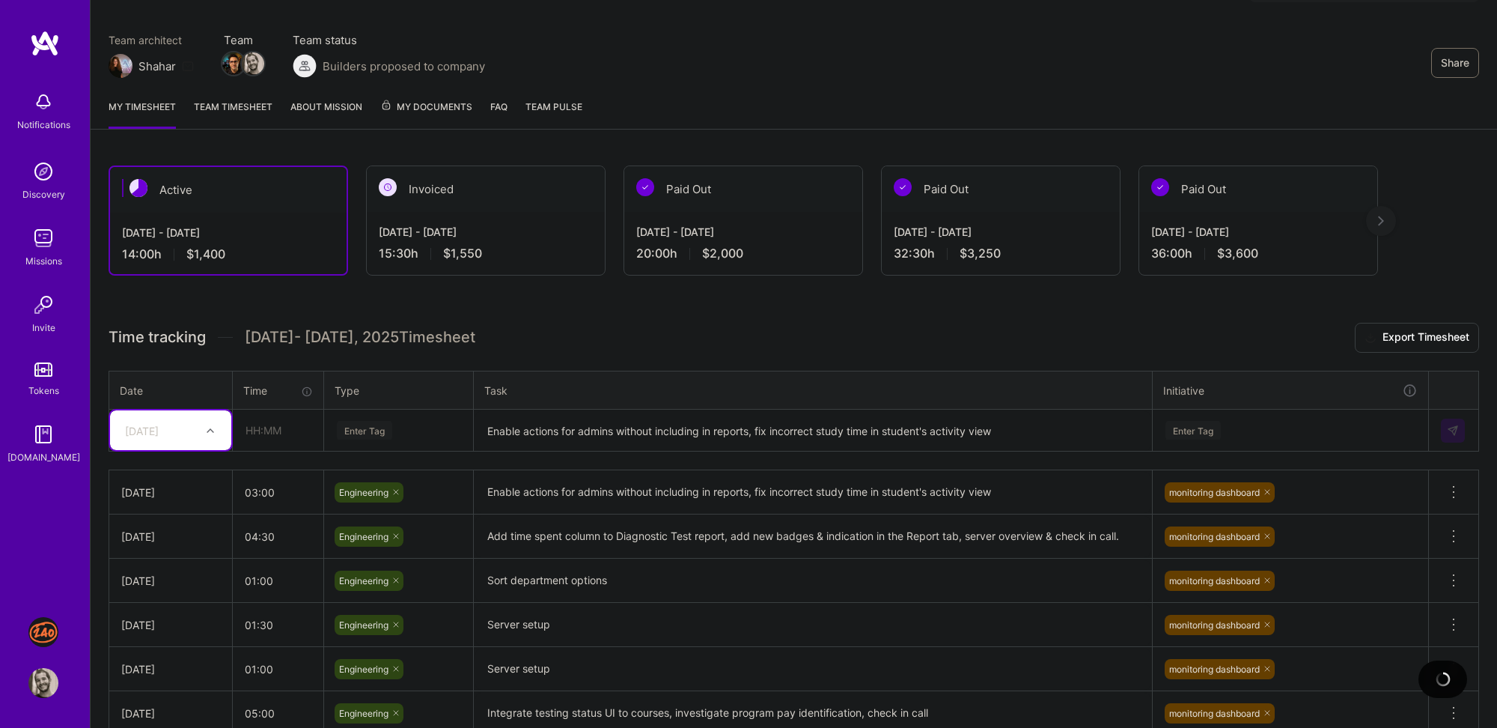
scroll to position [114, 0]
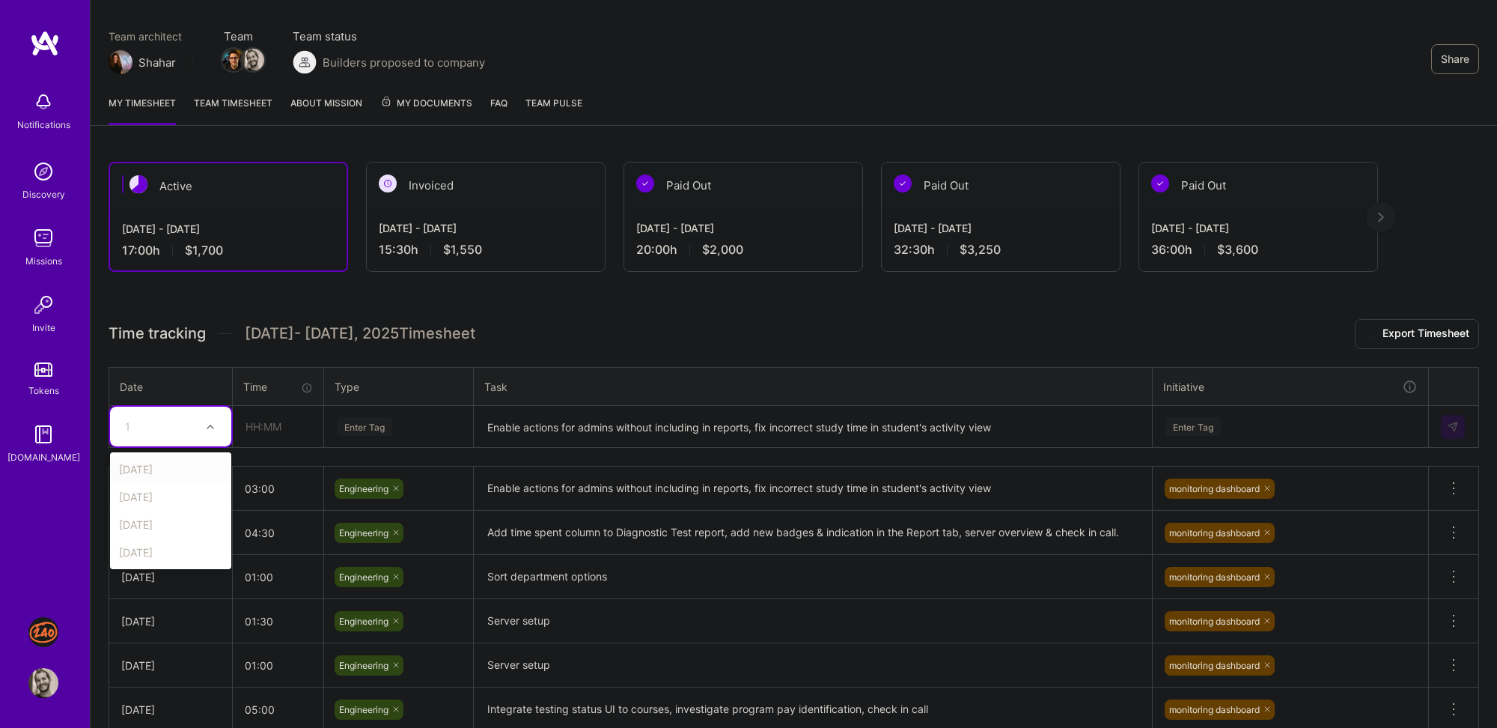
type input "1"
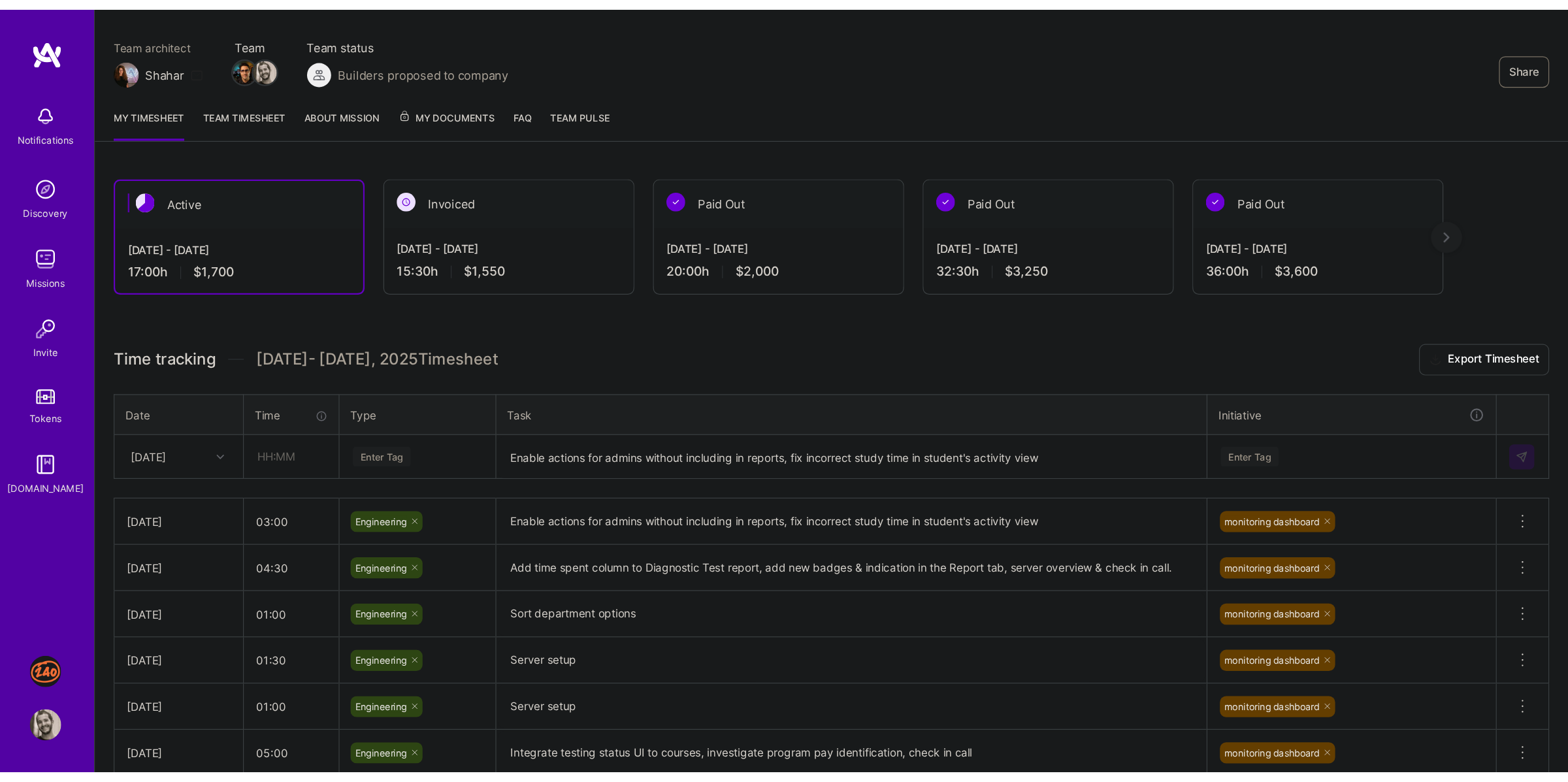
scroll to position [93, 0]
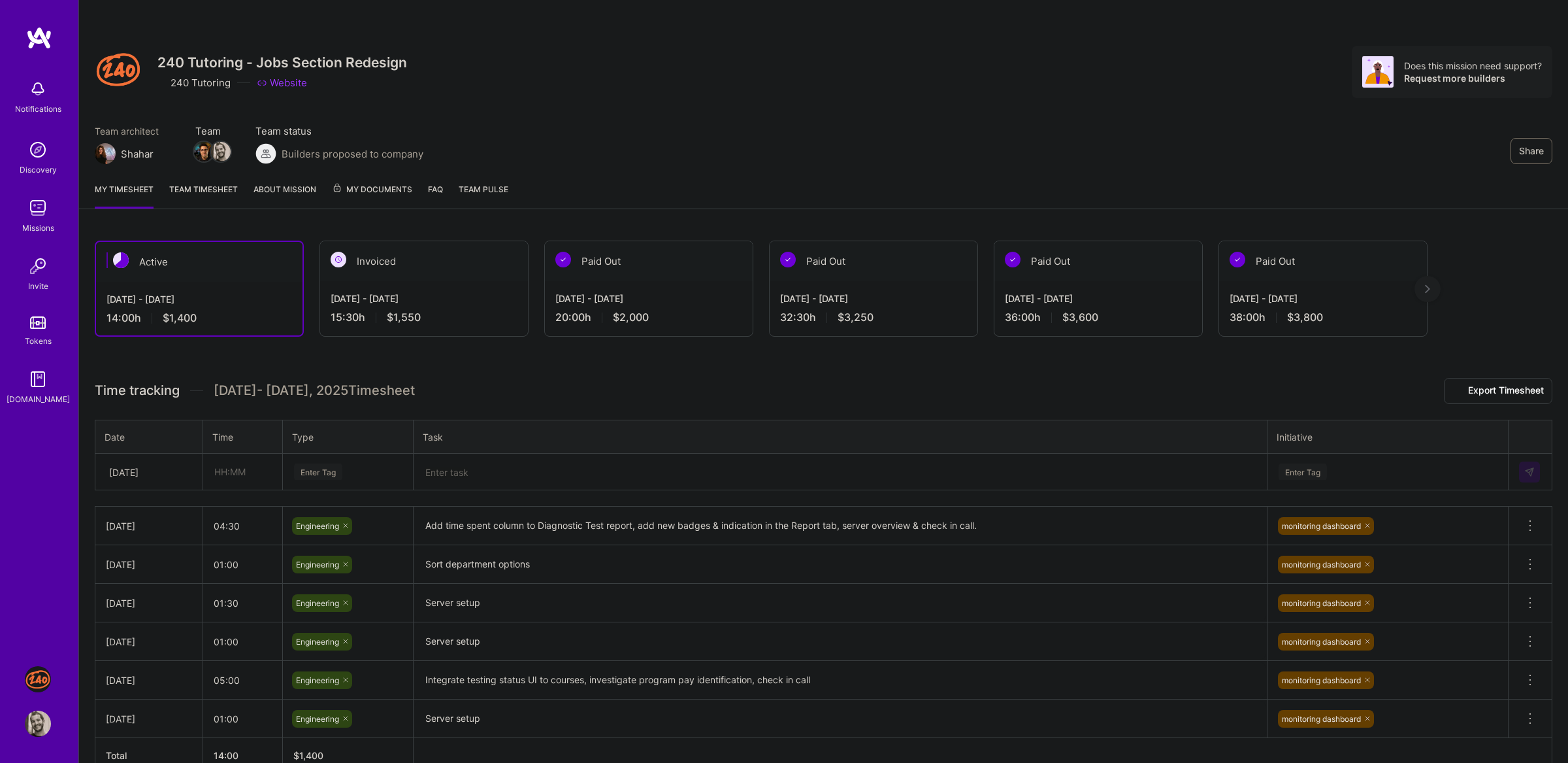
scroll to position [35, 0]
